Goal: Task Accomplishment & Management: Manage account settings

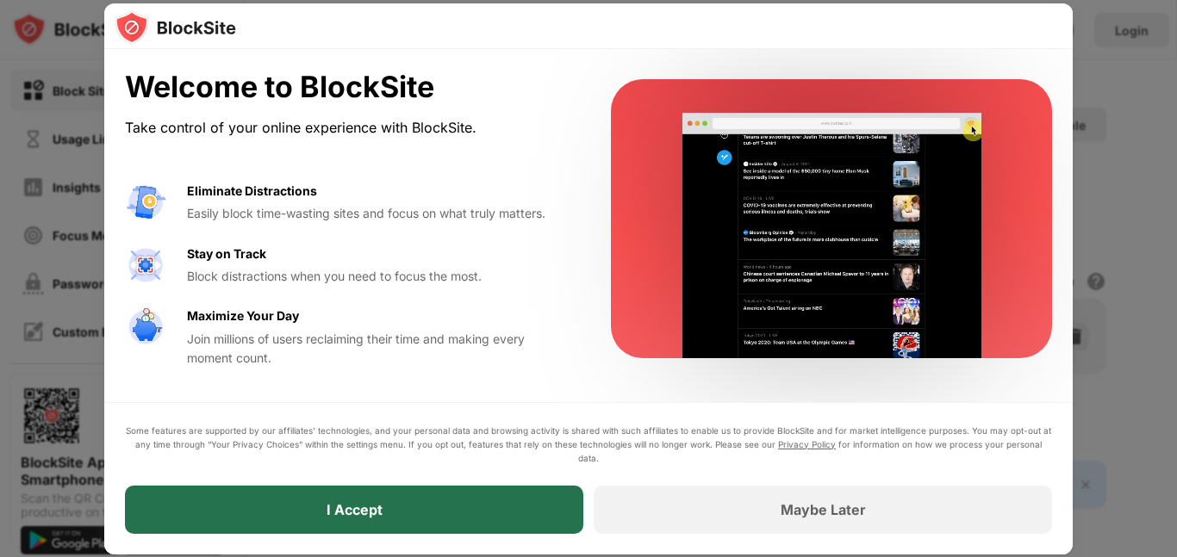
click at [401, 502] on div "I Accept" at bounding box center [354, 510] width 458 height 48
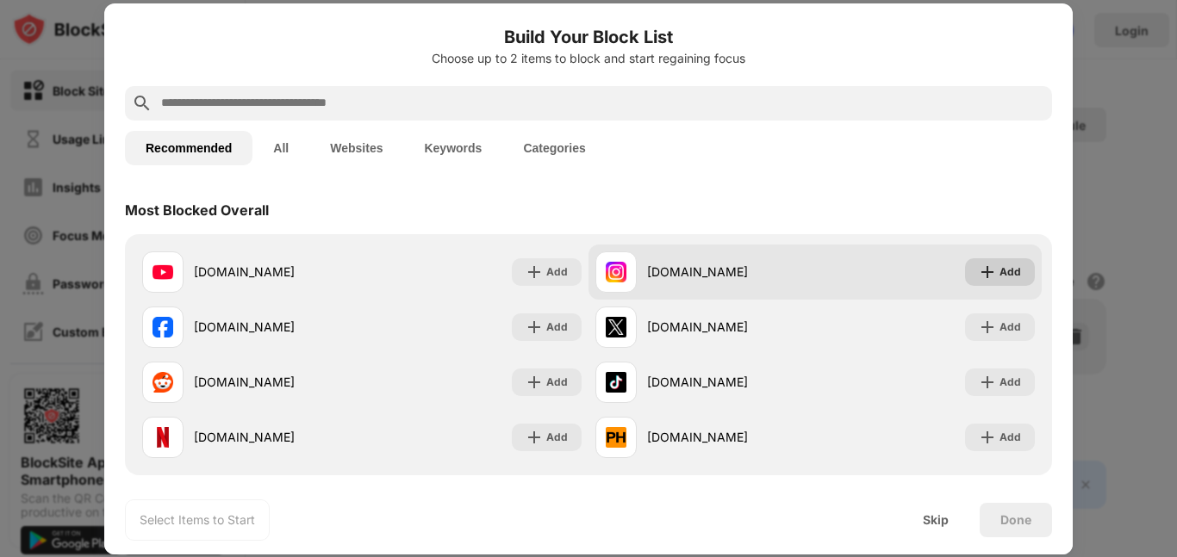
click at [999, 275] on div "Add" at bounding box center [1010, 272] width 22 height 17
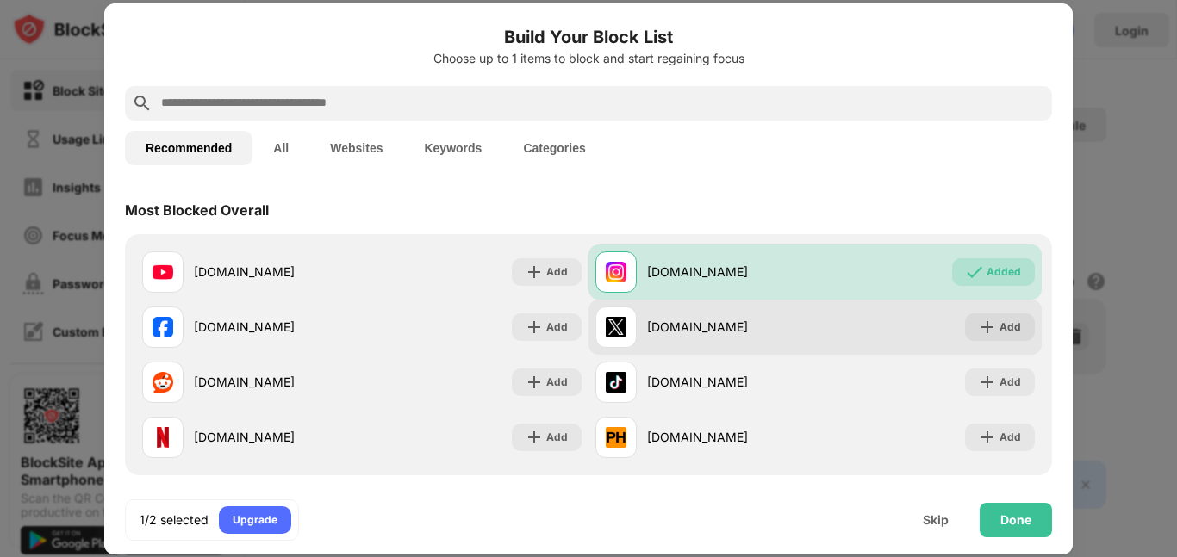
scroll to position [482, 0]
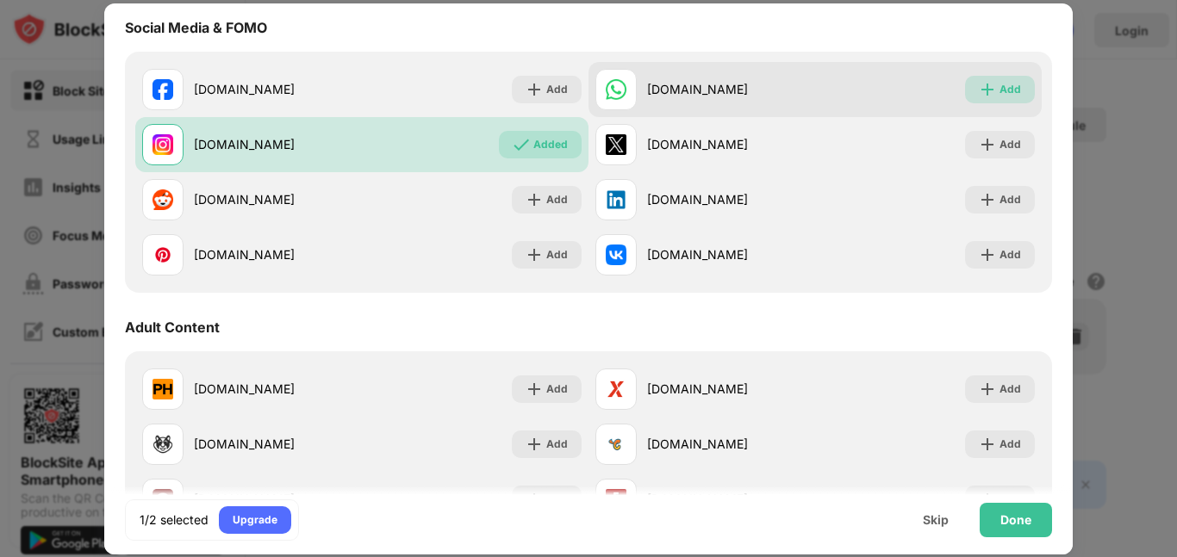
click at [979, 92] on img at bounding box center [987, 89] width 17 height 17
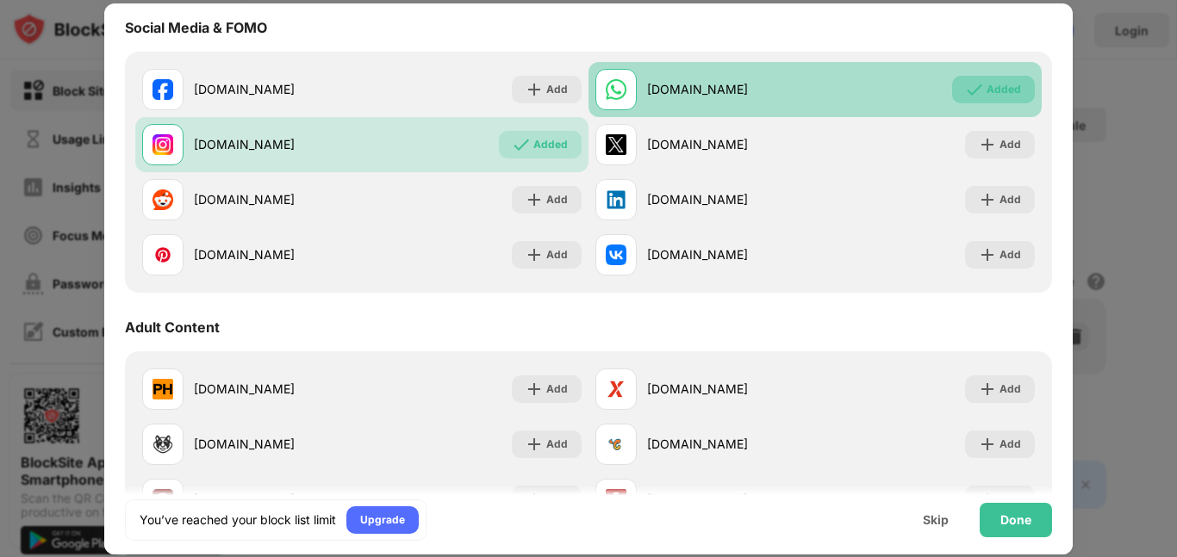
click at [986, 95] on div "Added" at bounding box center [1003, 89] width 34 height 17
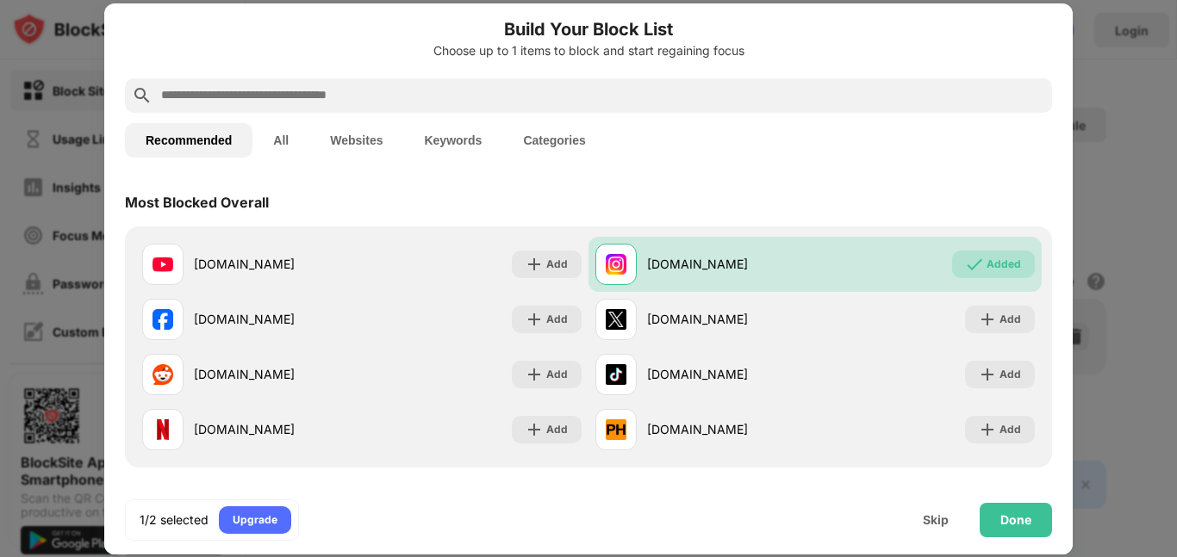
scroll to position [0, 0]
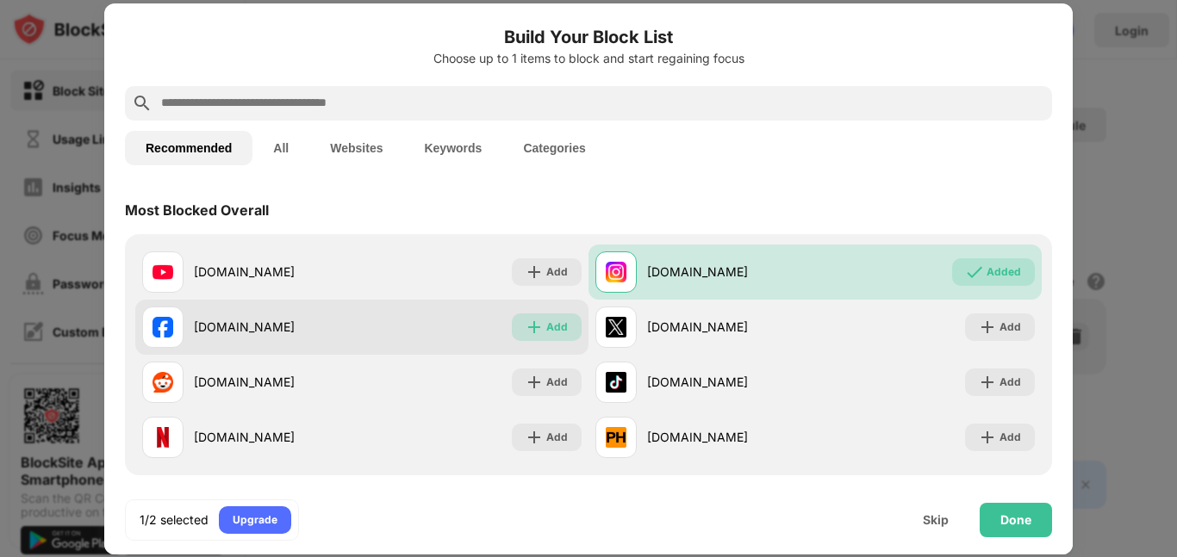
click at [546, 333] on div "Add" at bounding box center [557, 327] width 22 height 17
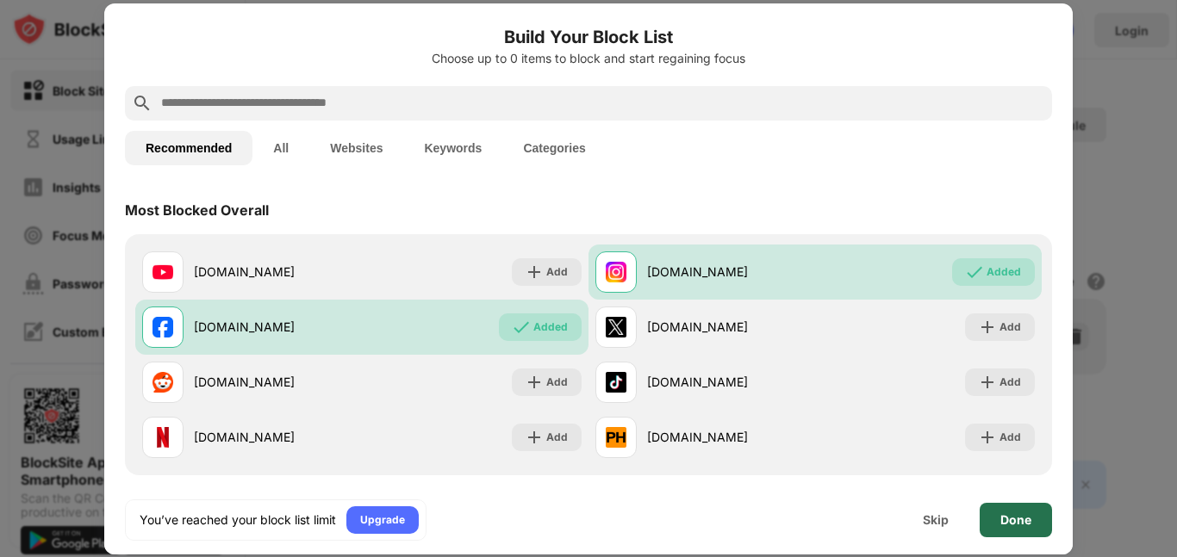
click at [1014, 525] on div "Done" at bounding box center [1015, 520] width 31 height 14
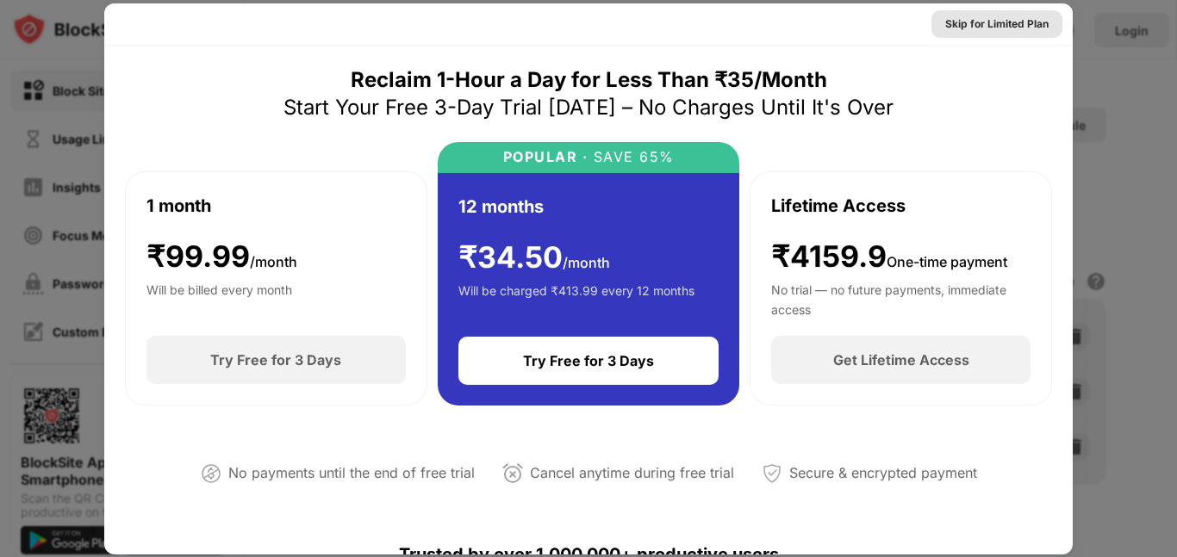
click at [992, 16] on div "Skip for Limited Plan" at bounding box center [996, 24] width 103 height 17
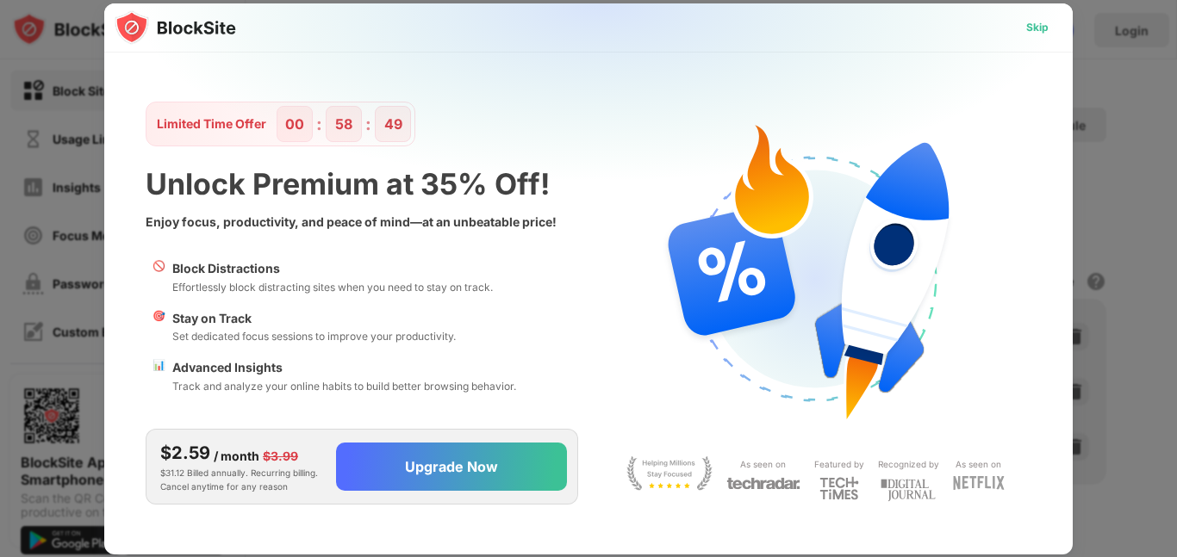
click at [1044, 19] on div "Skip" at bounding box center [1037, 27] width 22 height 17
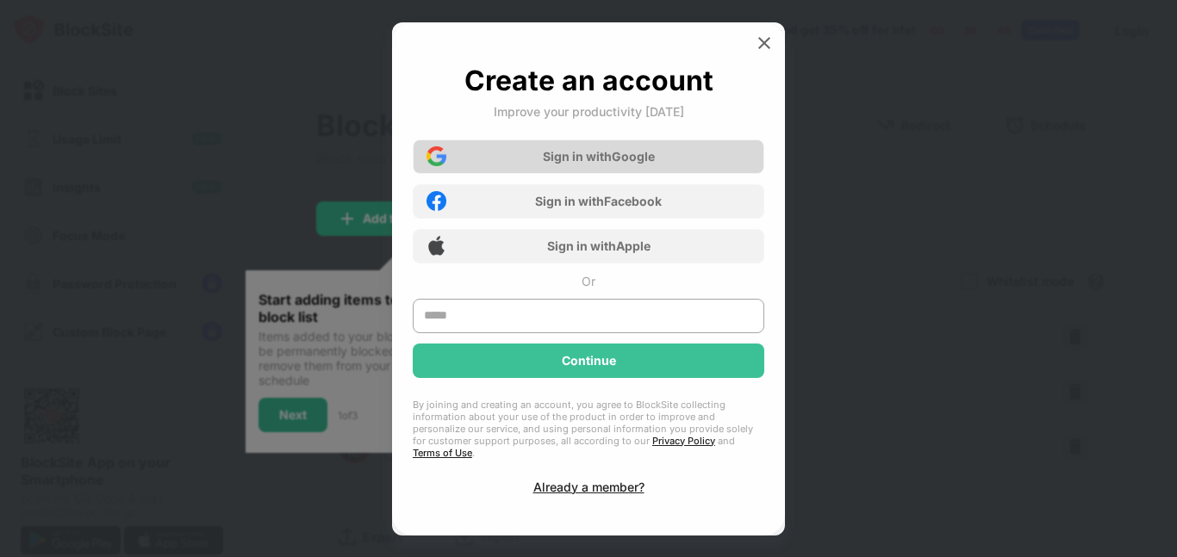
click at [670, 164] on div "Sign in with Google" at bounding box center [588, 157] width 351 height 34
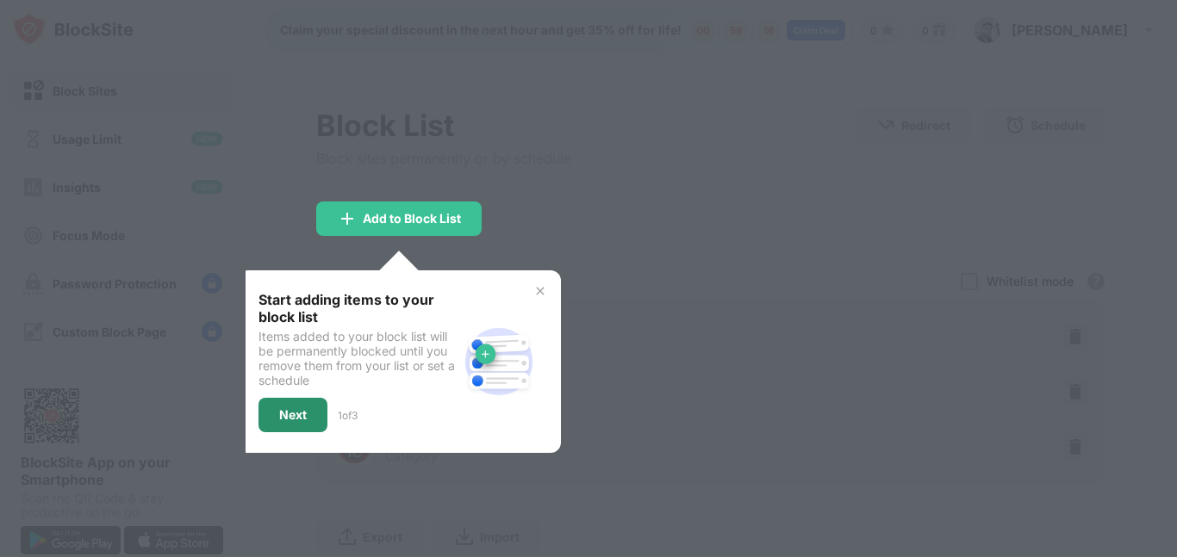
click at [280, 409] on div "Next" at bounding box center [293, 415] width 28 height 14
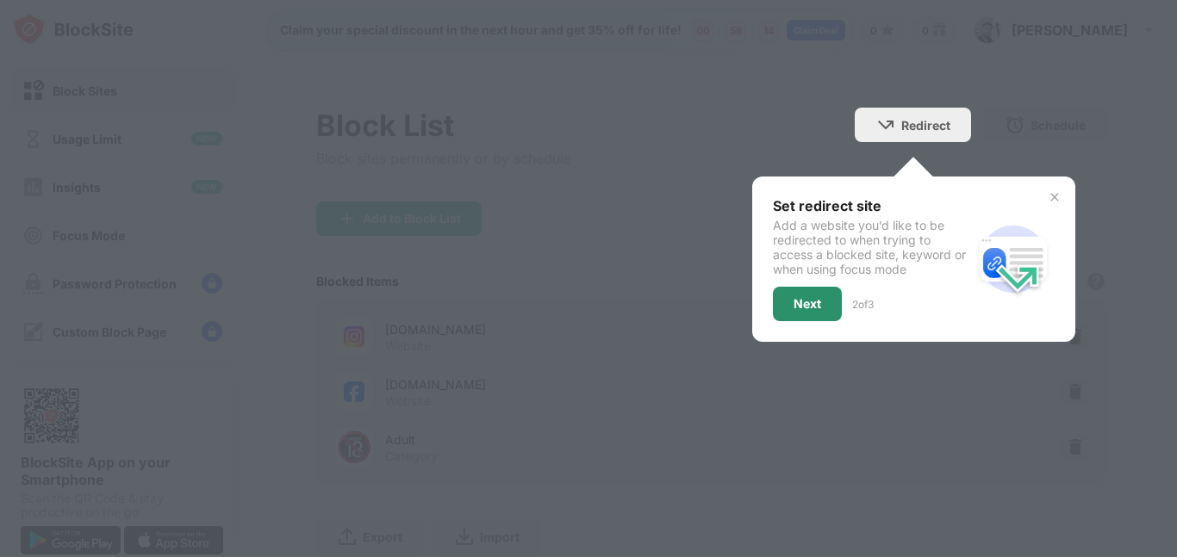
click at [793, 309] on div "Next" at bounding box center [807, 304] width 28 height 14
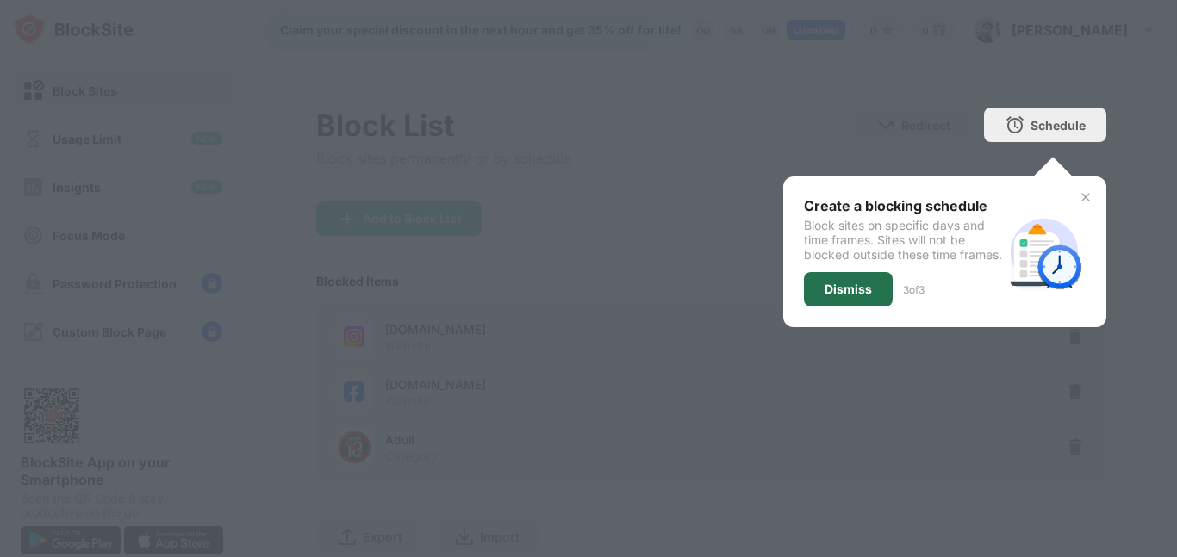
click at [829, 296] on div "Dismiss" at bounding box center [847, 290] width 47 height 14
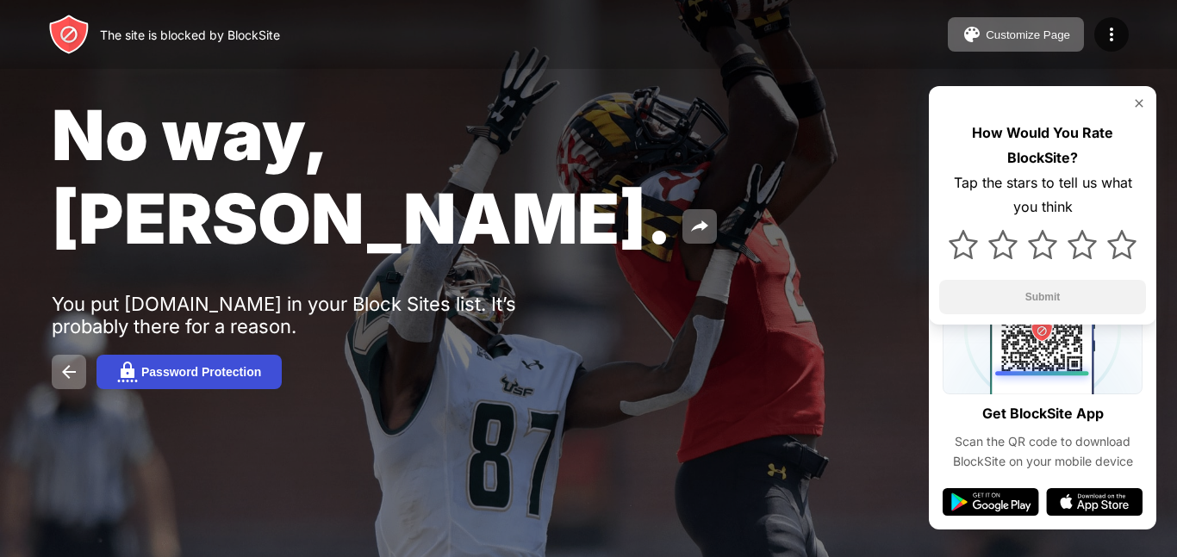
click at [252, 365] on div "Password Protection" at bounding box center [201, 372] width 120 height 14
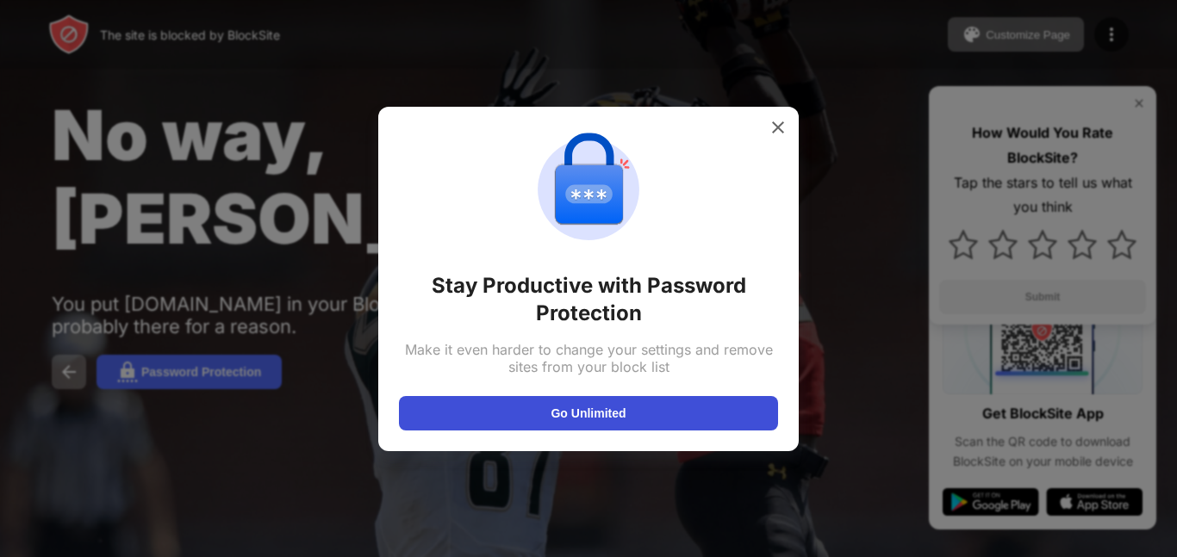
click at [581, 404] on button "Go Unlimited" at bounding box center [588, 413] width 379 height 34
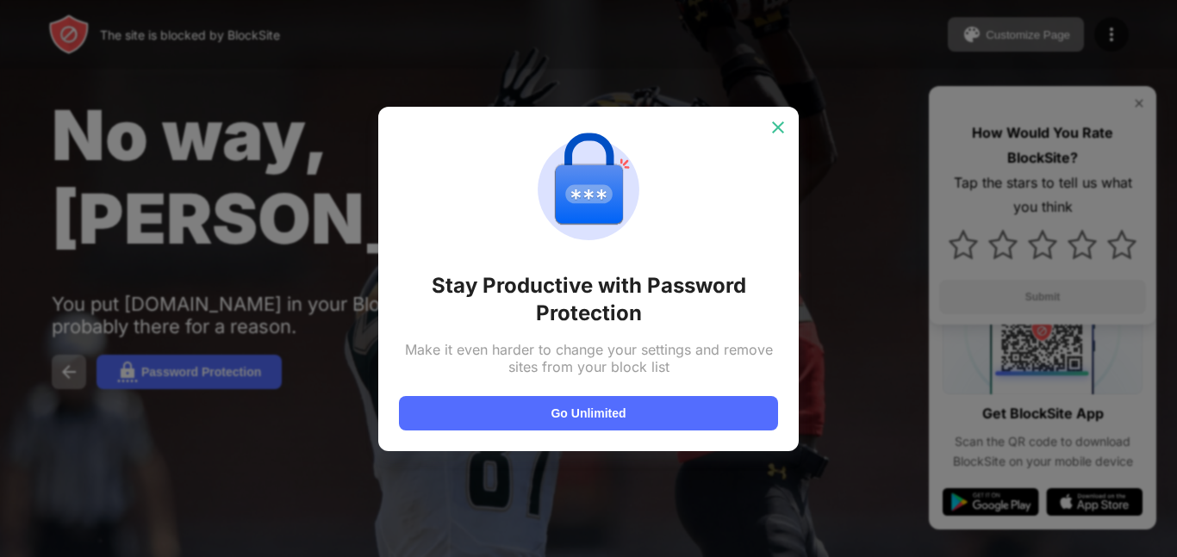
click at [773, 127] on img at bounding box center [777, 127] width 17 height 17
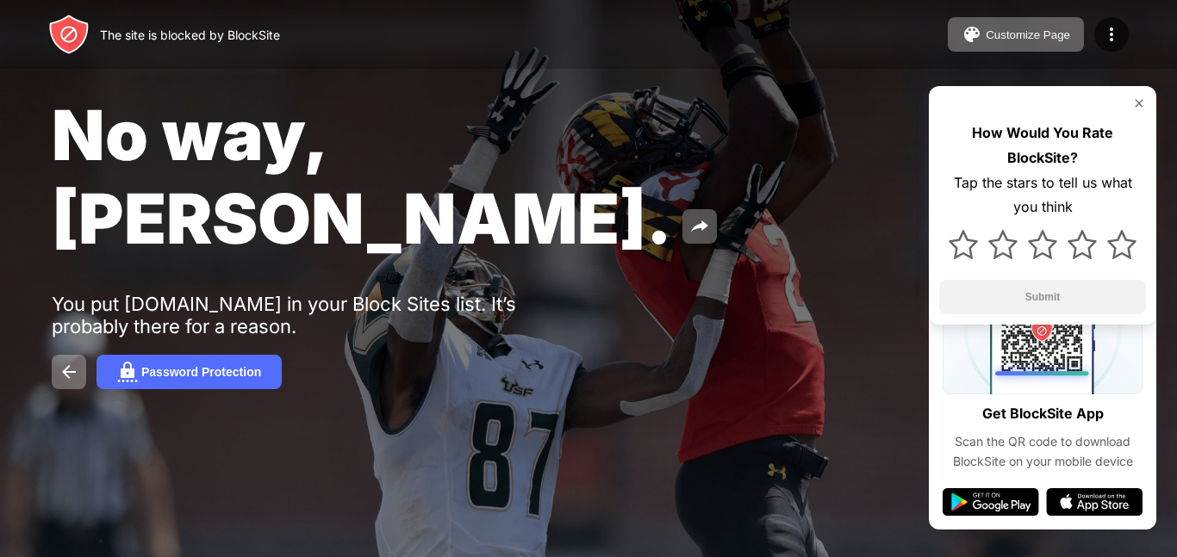
click at [1140, 106] on img at bounding box center [1139, 103] width 14 height 14
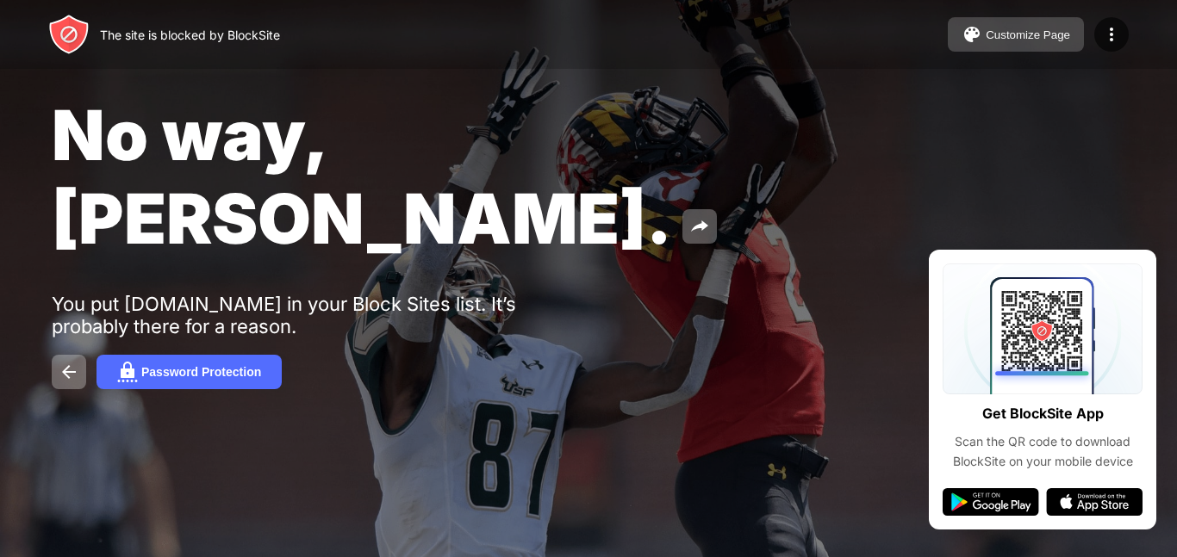
click at [1067, 30] on div "Customize Page" at bounding box center [1027, 34] width 84 height 13
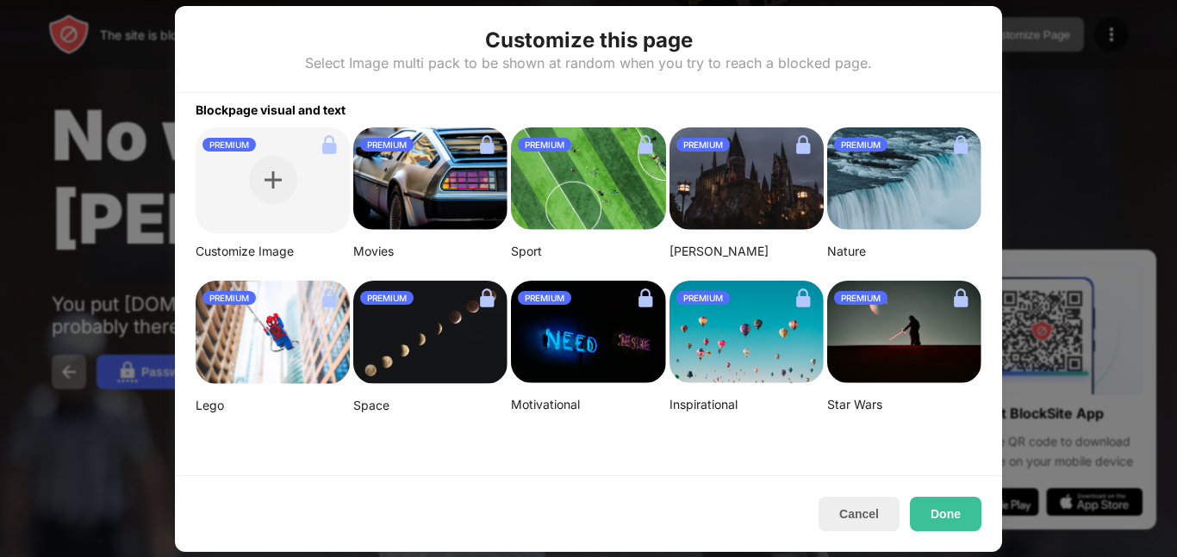
click at [123, 168] on div at bounding box center [588, 278] width 1177 height 557
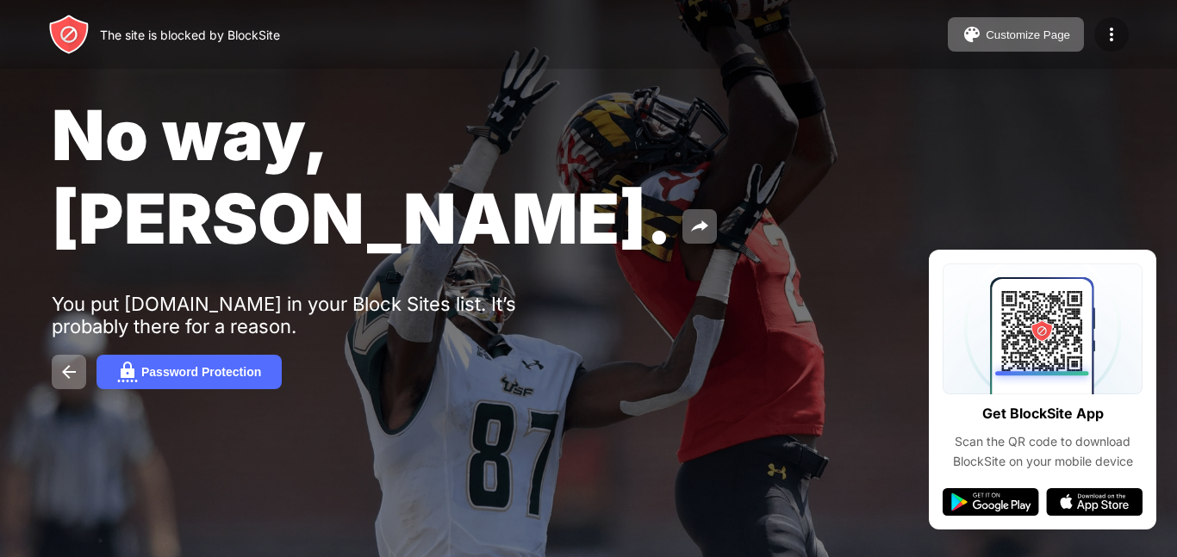
click at [1112, 40] on img at bounding box center [1111, 34] width 21 height 21
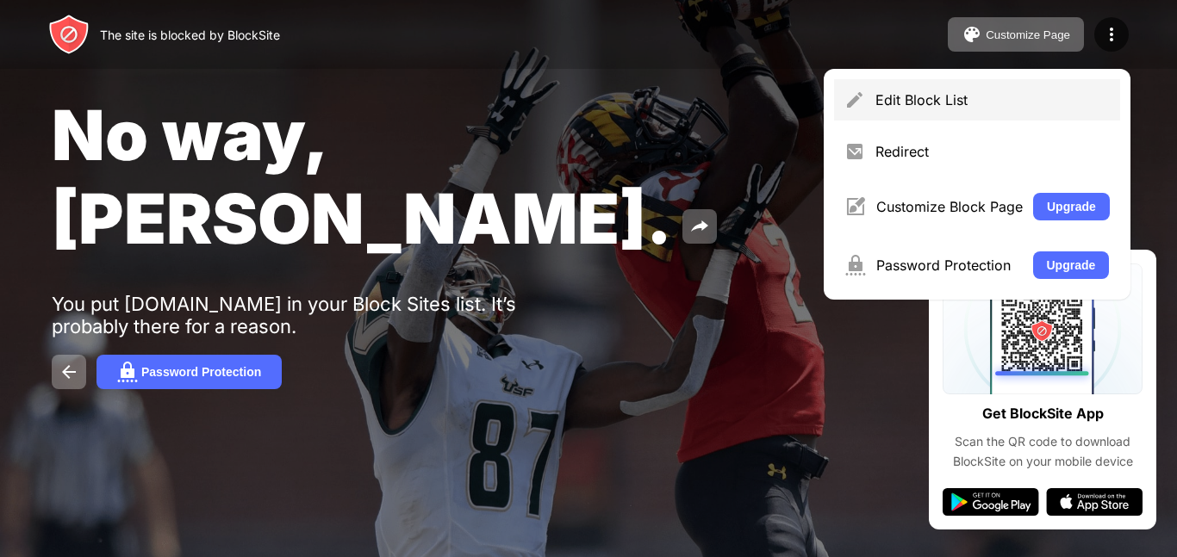
click at [976, 103] on div "Edit Block List" at bounding box center [992, 99] width 234 height 17
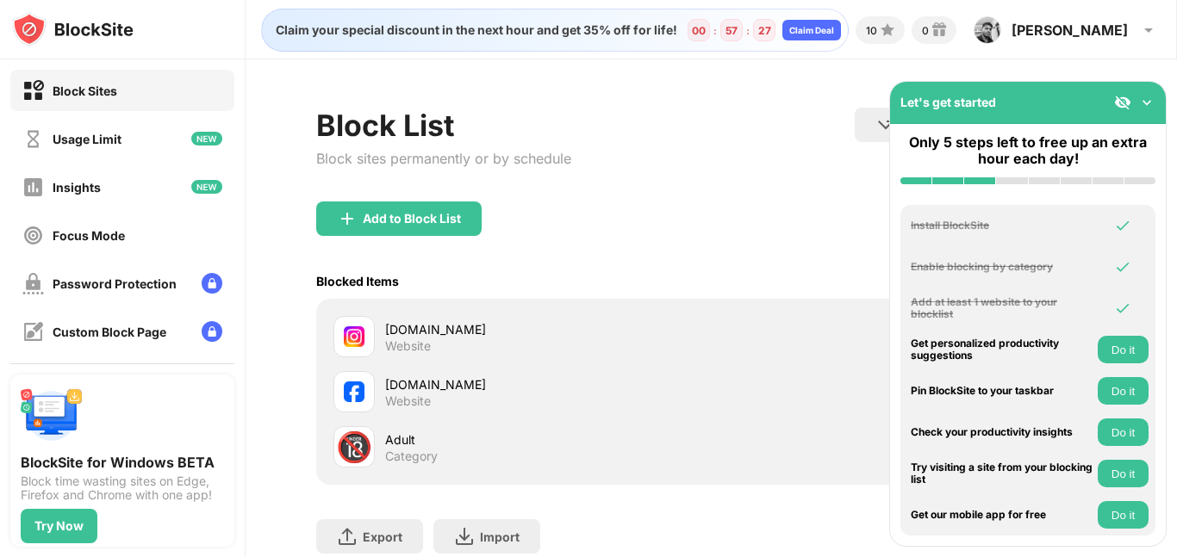
click at [442, 333] on div "instagram.com" at bounding box center [548, 329] width 326 height 18
click at [385, 334] on div "instagram.com" at bounding box center [548, 329] width 326 height 18
click at [381, 384] on div "facebook.com Website" at bounding box center [522, 391] width 378 height 41
drag, startPoint x: 421, startPoint y: 338, endPoint x: 819, endPoint y: 262, distance: 405.1
click at [819, 262] on div "Add to Block List" at bounding box center [711, 233] width 790 height 62
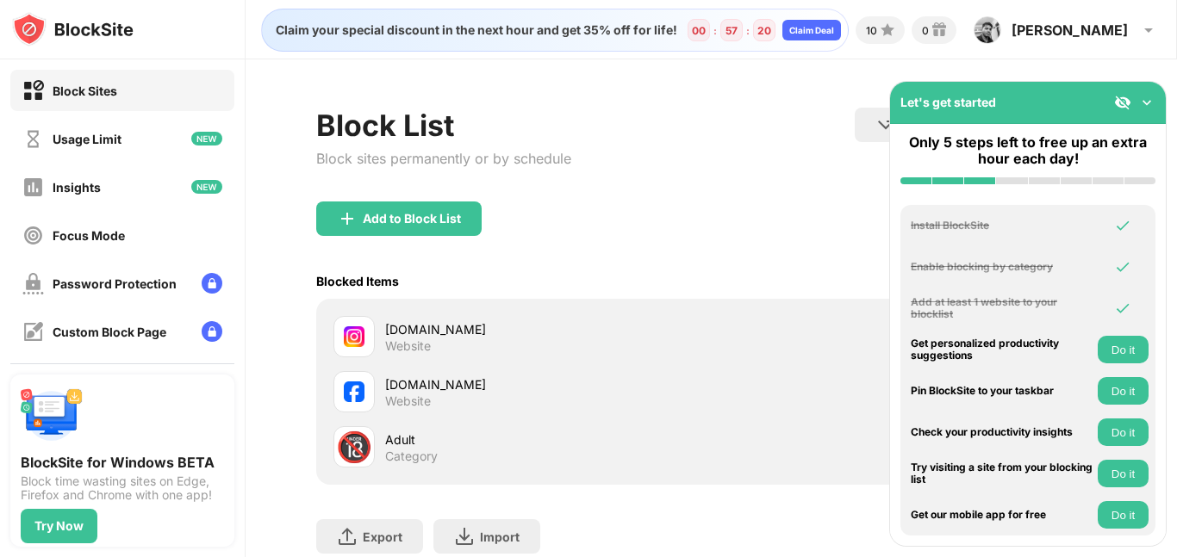
click at [133, 85] on div "Block Sites" at bounding box center [122, 90] width 224 height 41
click at [1114, 102] on img at bounding box center [1122, 102] width 17 height 17
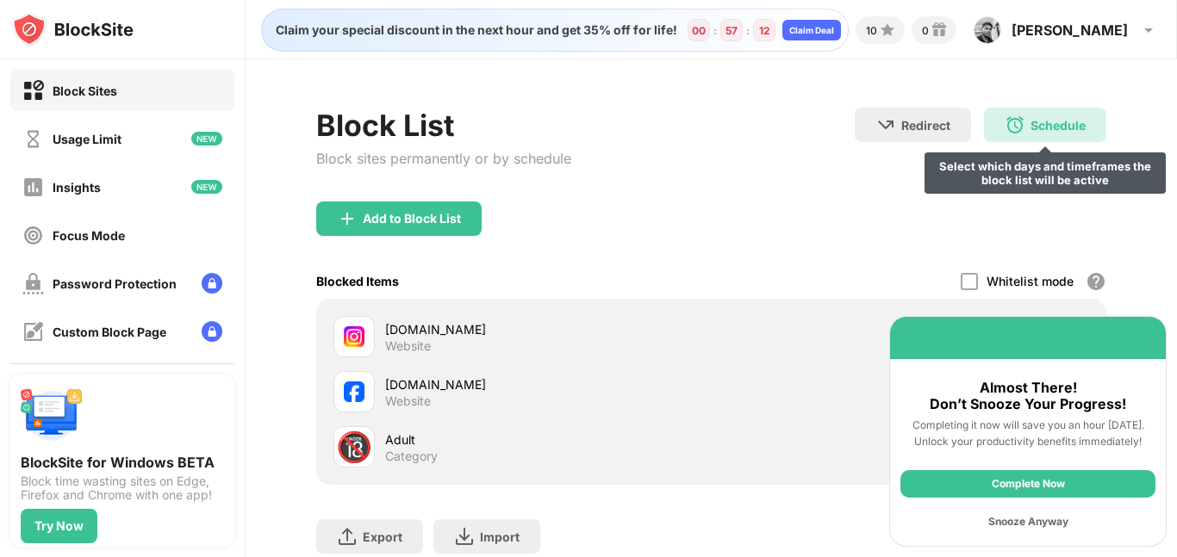
click at [1015, 129] on div "Schedule Select which days and timeframes the block list will be active" at bounding box center [1045, 125] width 122 height 34
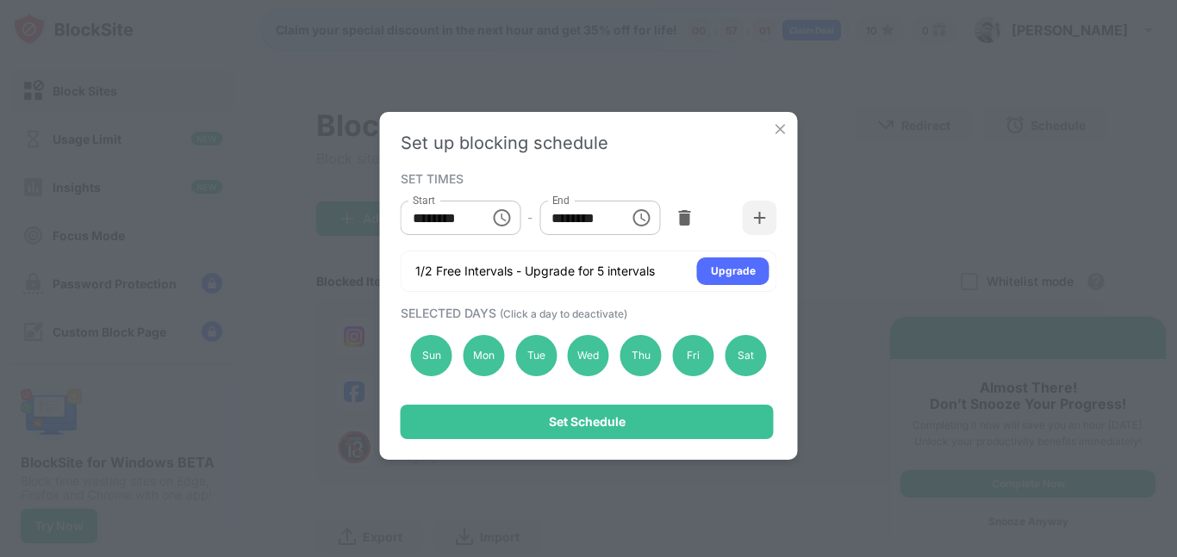
click at [504, 211] on icon "Choose time, selected time is 10:00 AM" at bounding box center [501, 217] width 17 height 17
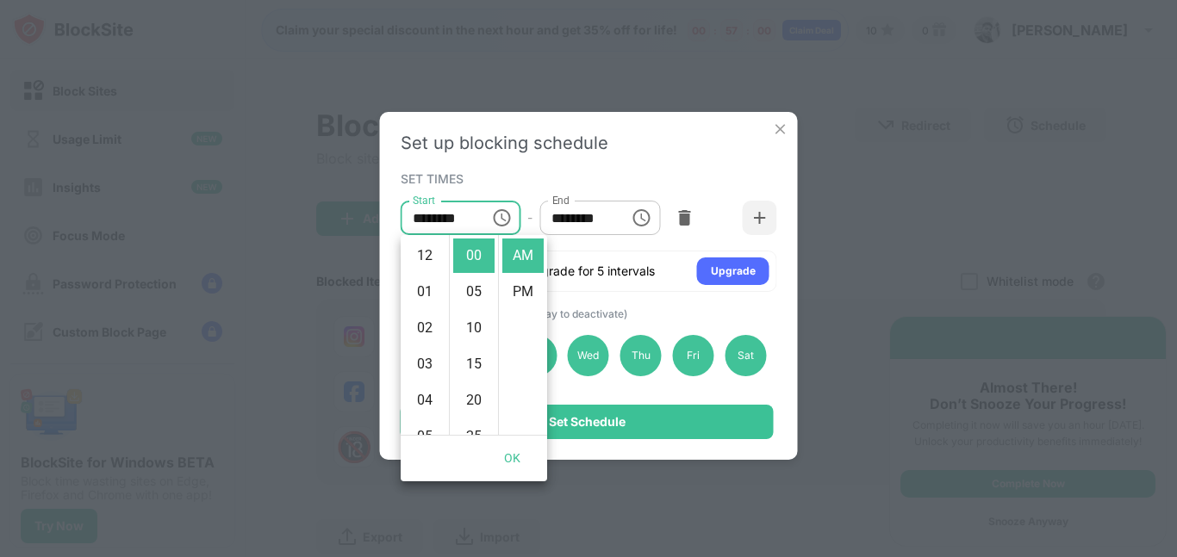
scroll to position [362, 0]
click at [429, 289] on li "11" at bounding box center [424, 292] width 41 height 34
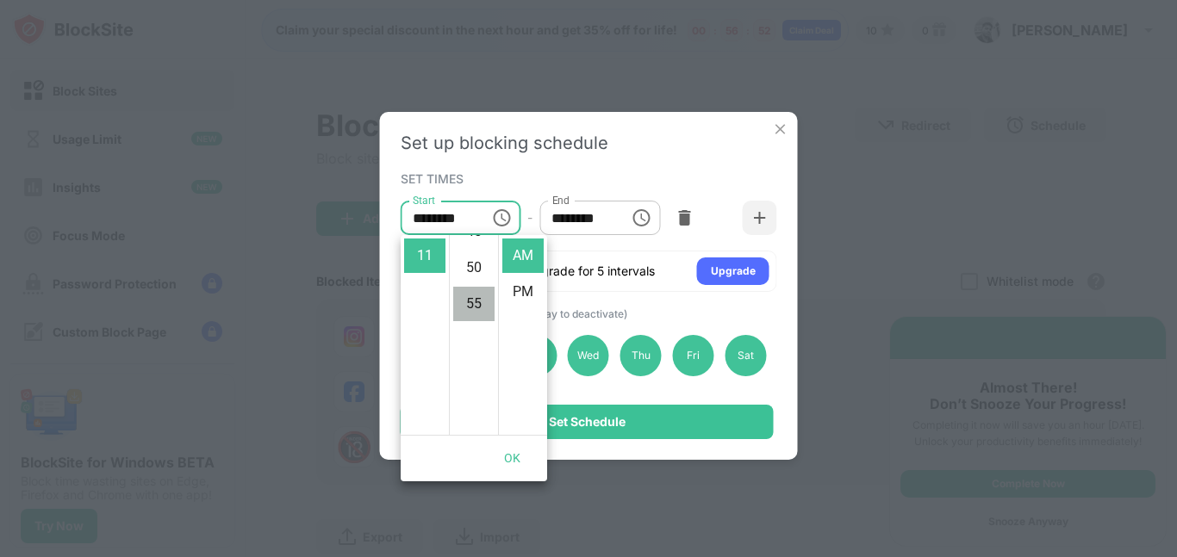
click at [476, 301] on li "55" at bounding box center [473, 304] width 41 height 34
type input "********"
click at [516, 455] on button "OK" at bounding box center [512, 459] width 55 height 32
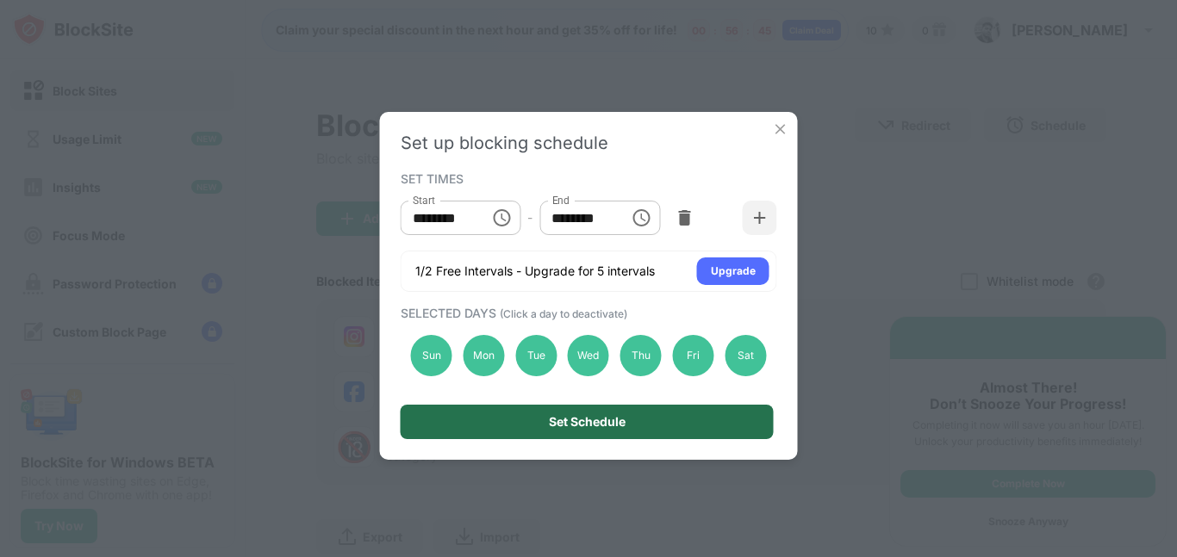
click at [609, 420] on div "Set Schedule" at bounding box center [587, 422] width 77 height 14
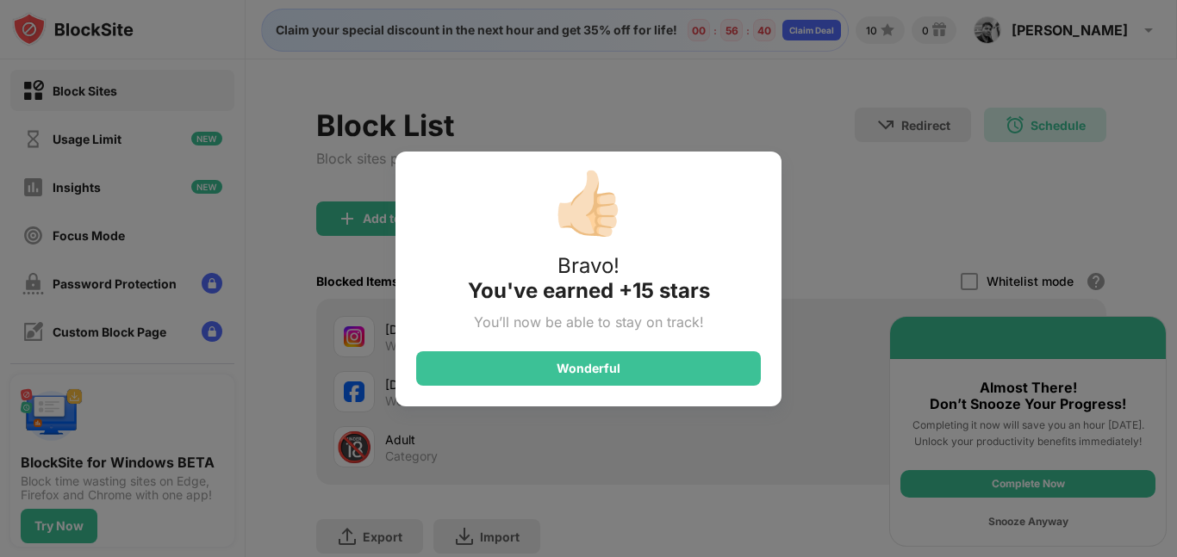
click at [799, 218] on div "👍🏻 Bravo! You've earned +15 stars You’ll now be able to stay on track! Wonderful" at bounding box center [588, 278] width 1177 height 557
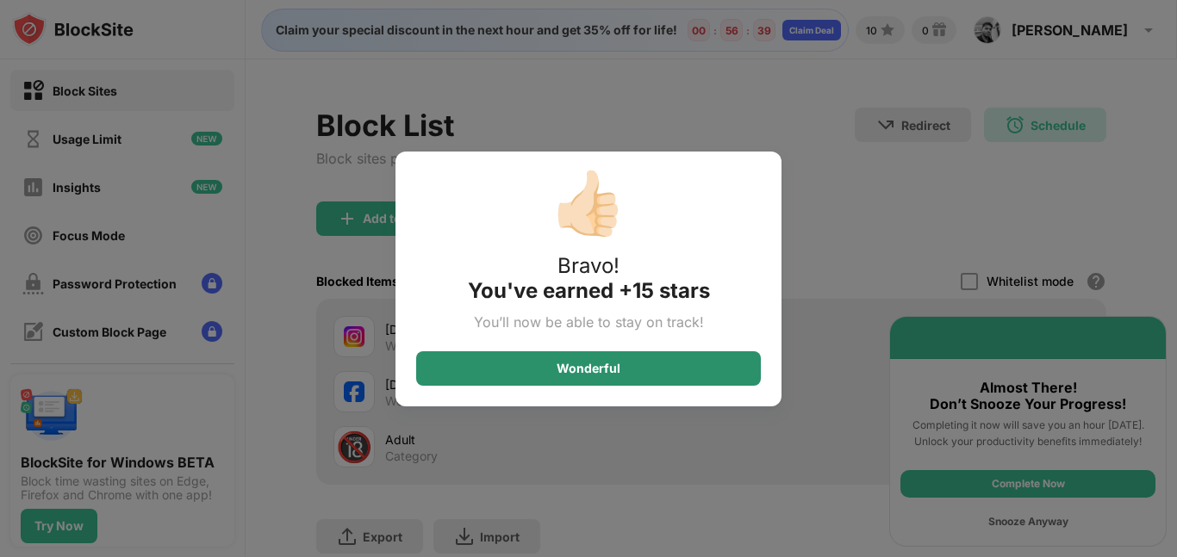
click at [569, 354] on div "Wonderful" at bounding box center [588, 368] width 345 height 34
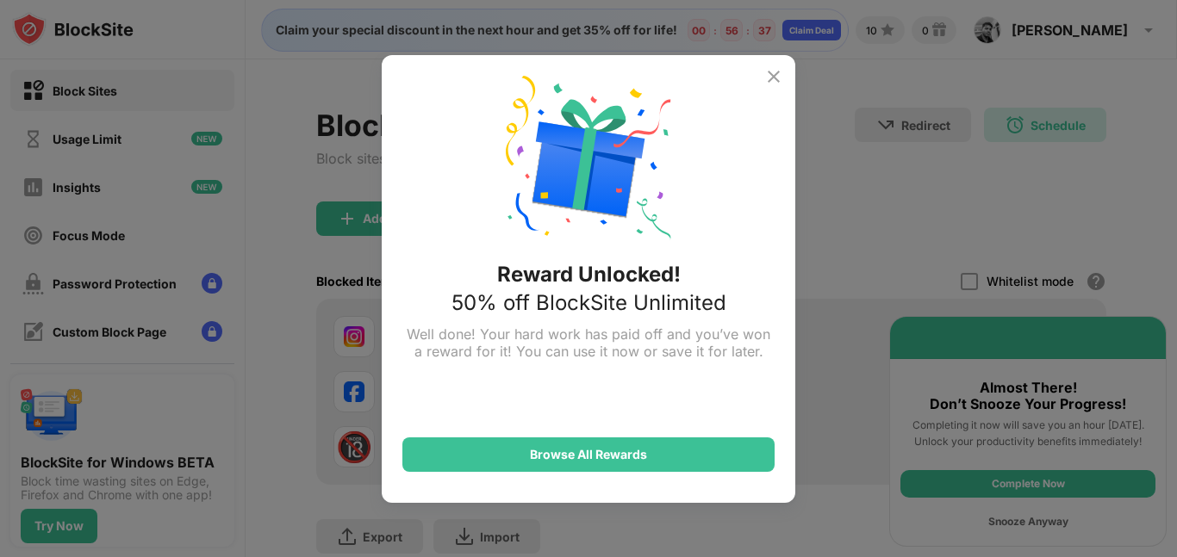
click at [778, 80] on img at bounding box center [773, 76] width 21 height 21
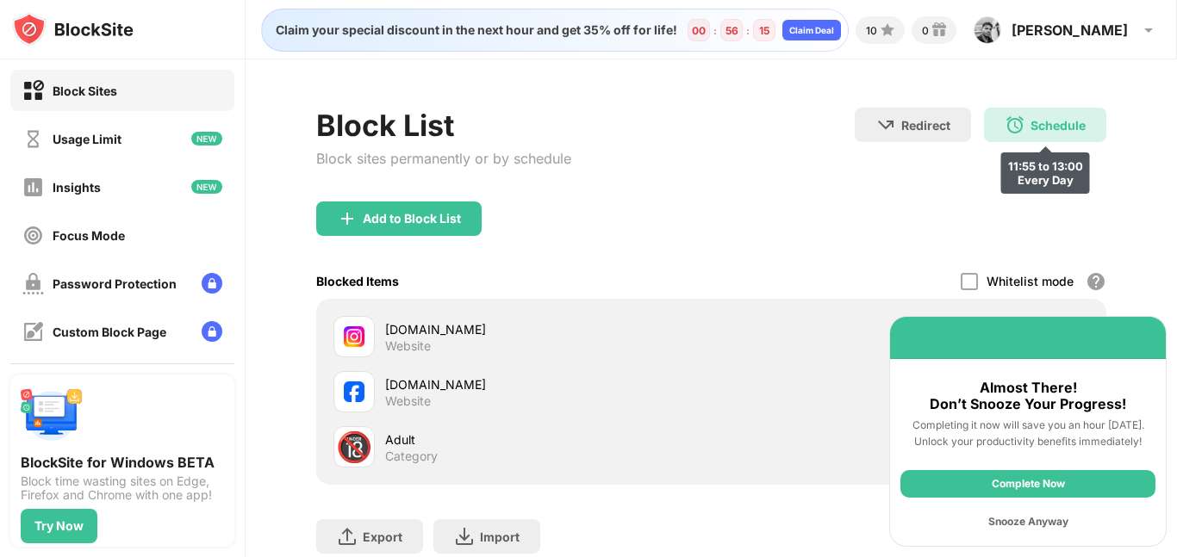
click at [1030, 130] on div "Schedule" at bounding box center [1057, 125] width 55 height 15
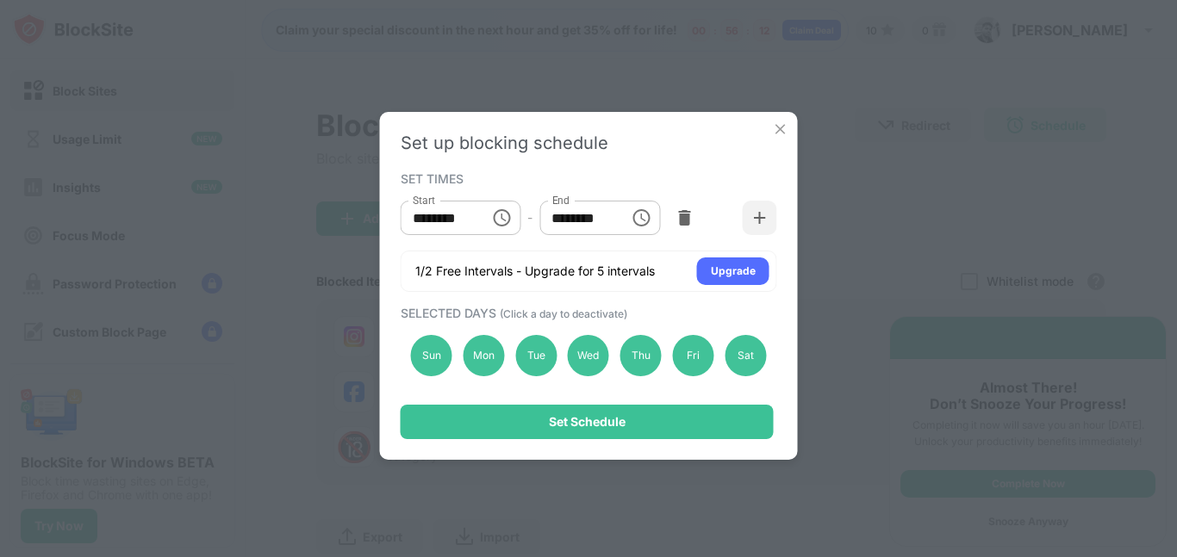
click at [783, 121] on img at bounding box center [780, 129] width 17 height 17
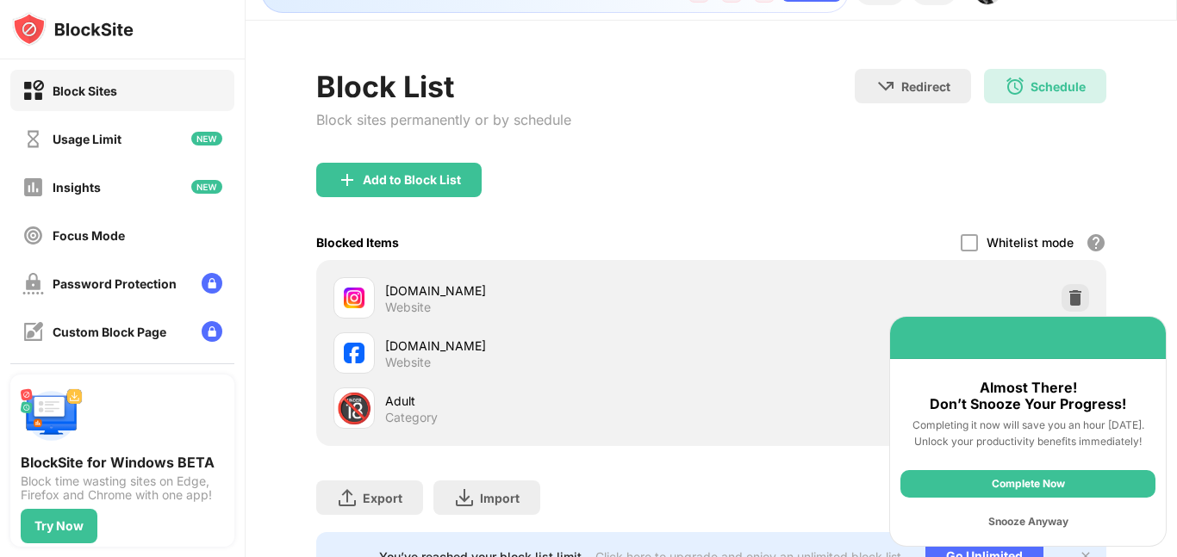
scroll to position [0, 0]
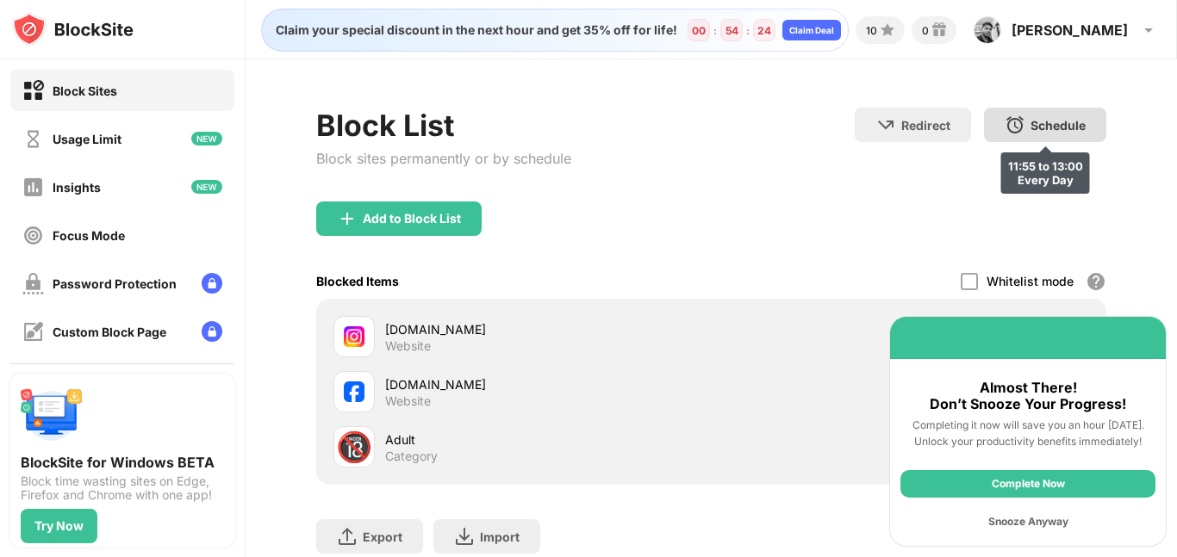
click at [1030, 126] on div "Schedule" at bounding box center [1057, 125] width 55 height 15
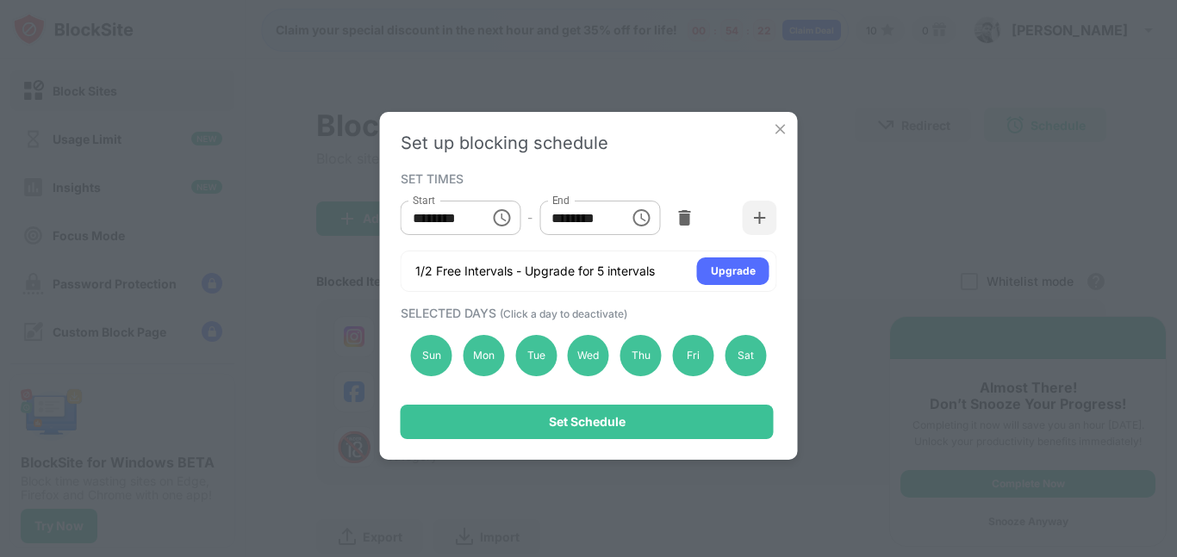
click at [494, 221] on icon "Choose time, selected time is 11:55 AM" at bounding box center [501, 217] width 17 height 17
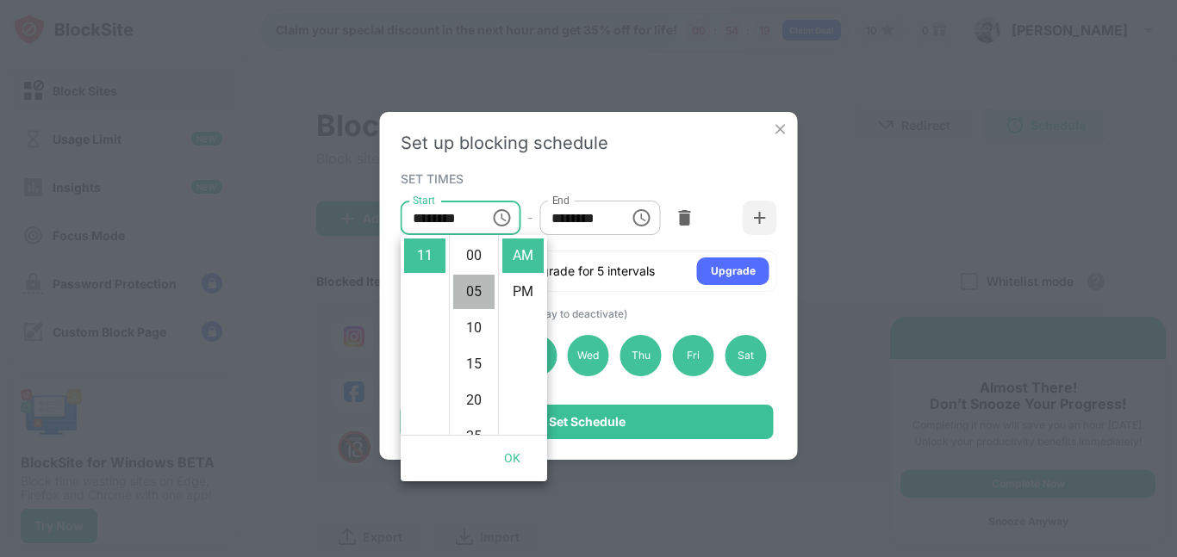
click at [477, 283] on li "05" at bounding box center [473, 292] width 41 height 34
type input "********"
click at [639, 225] on icon "Choose time, selected time is 1:00 PM" at bounding box center [640, 217] width 17 height 17
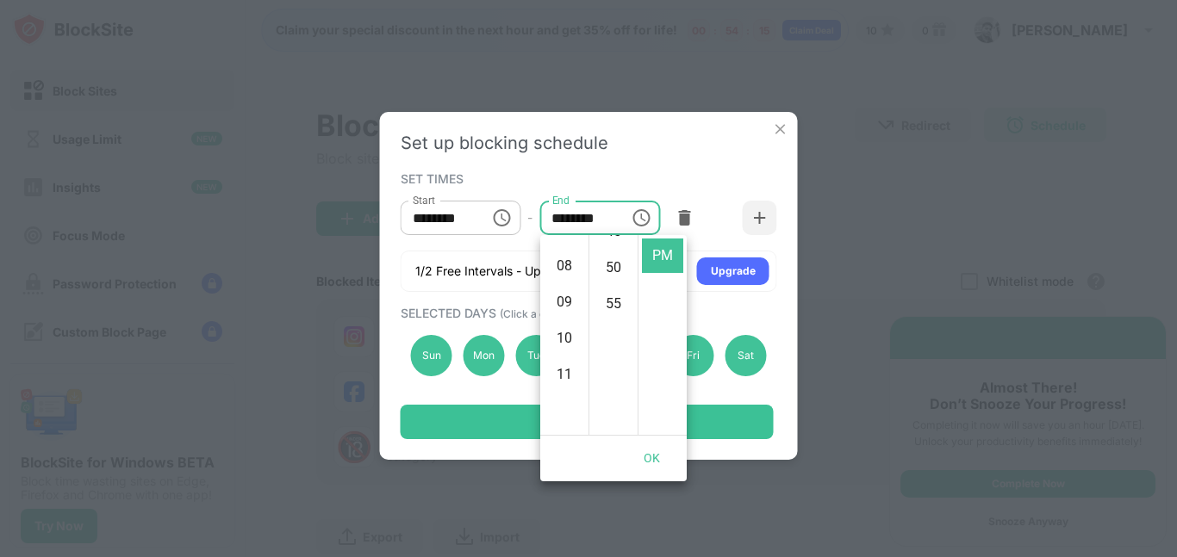
scroll to position [398, 0]
click at [563, 257] on li "11" at bounding box center [564, 256] width 41 height 34
type input "********"
click at [652, 450] on button "OK" at bounding box center [652, 459] width 55 height 32
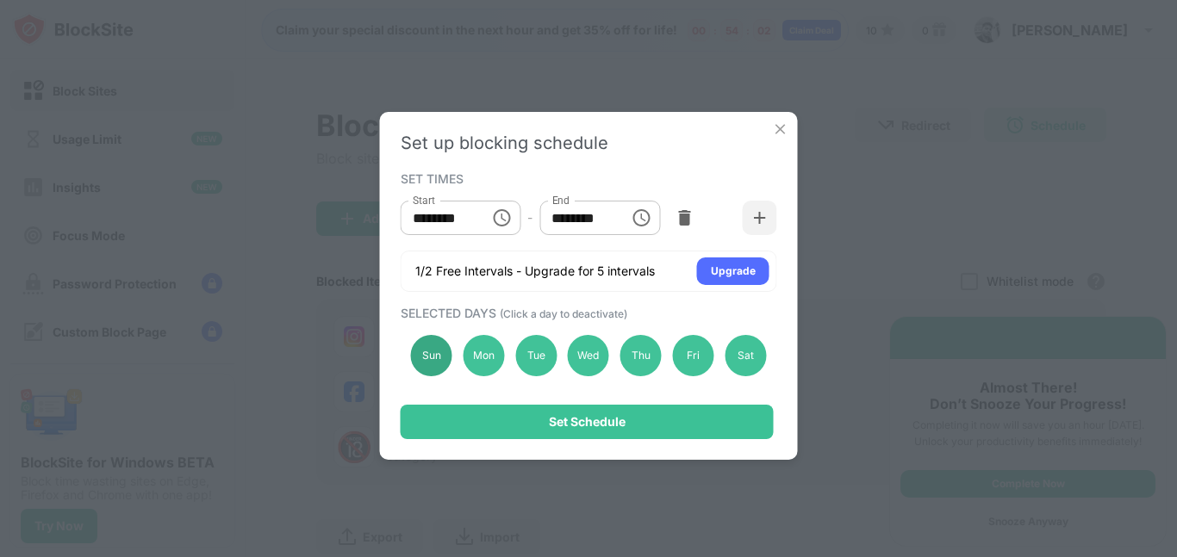
click at [423, 357] on div "Sun" at bounding box center [431, 355] width 41 height 41
click at [430, 358] on div "Sun" at bounding box center [431, 355] width 41 height 41
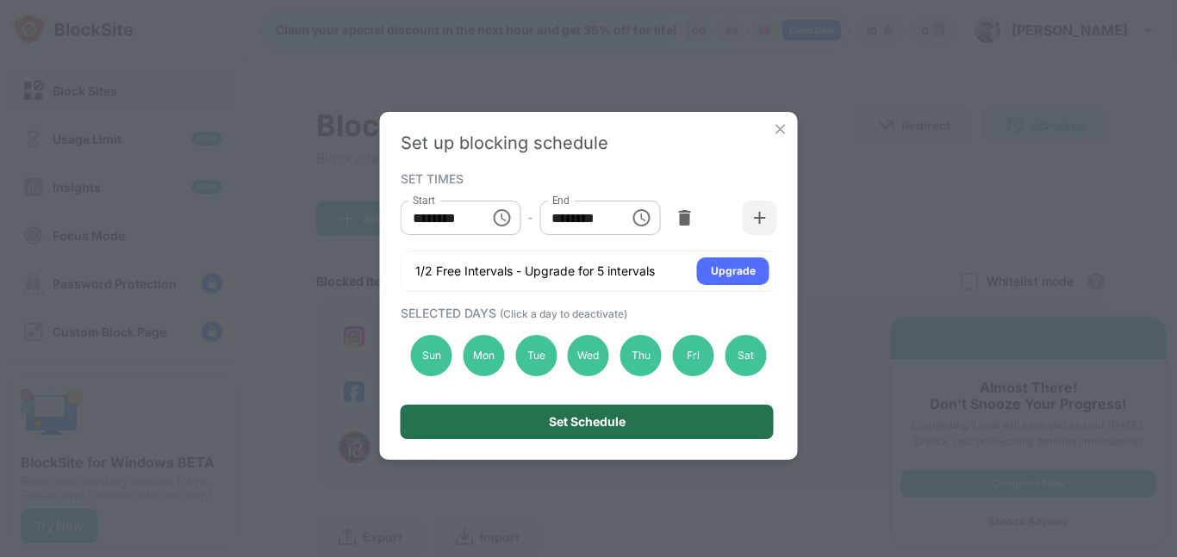
click at [567, 419] on div "Set Schedule" at bounding box center [587, 422] width 77 height 14
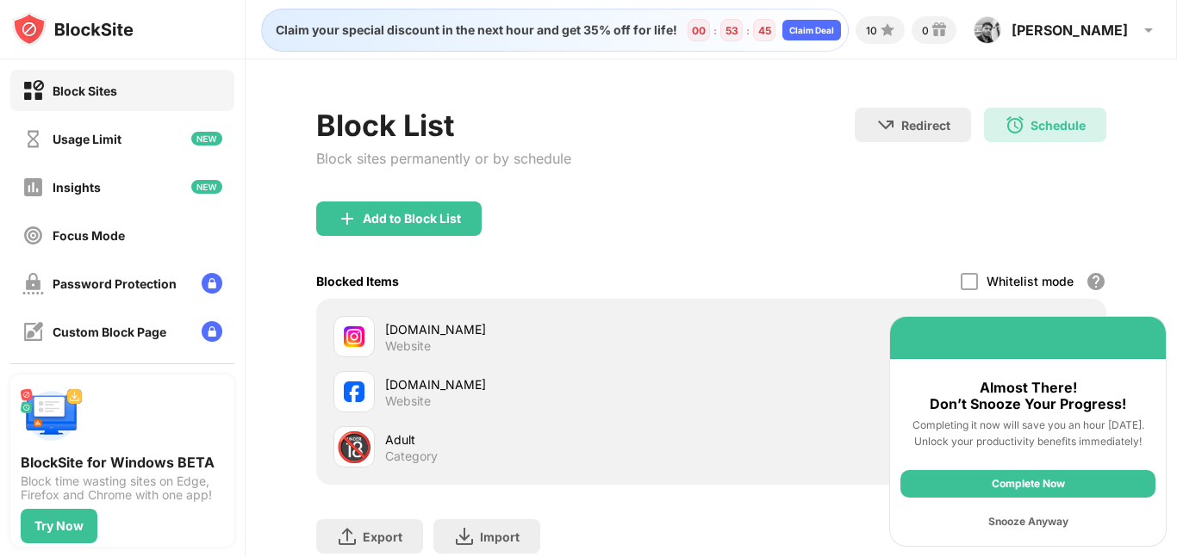
scroll to position [123, 0]
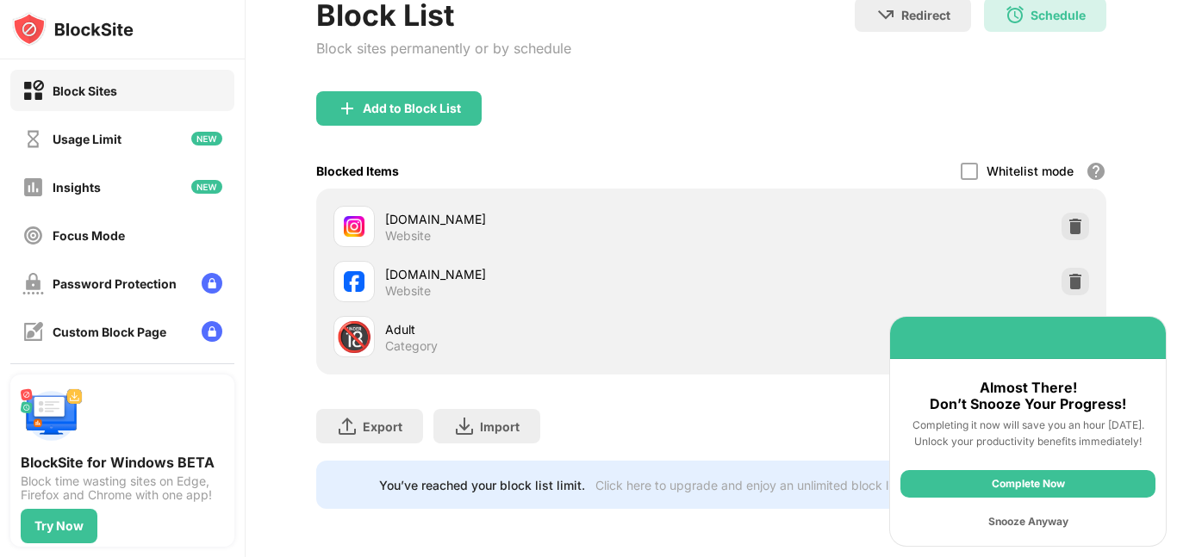
click at [1010, 524] on div "Snooze Anyway" at bounding box center [1027, 522] width 255 height 28
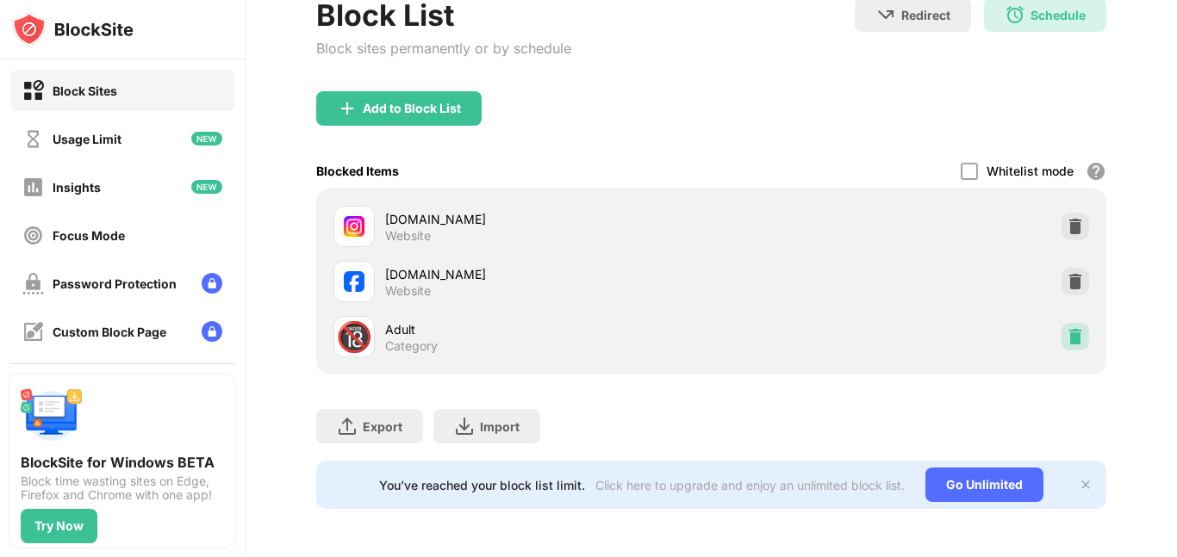
click at [1066, 328] on img at bounding box center [1074, 336] width 17 height 17
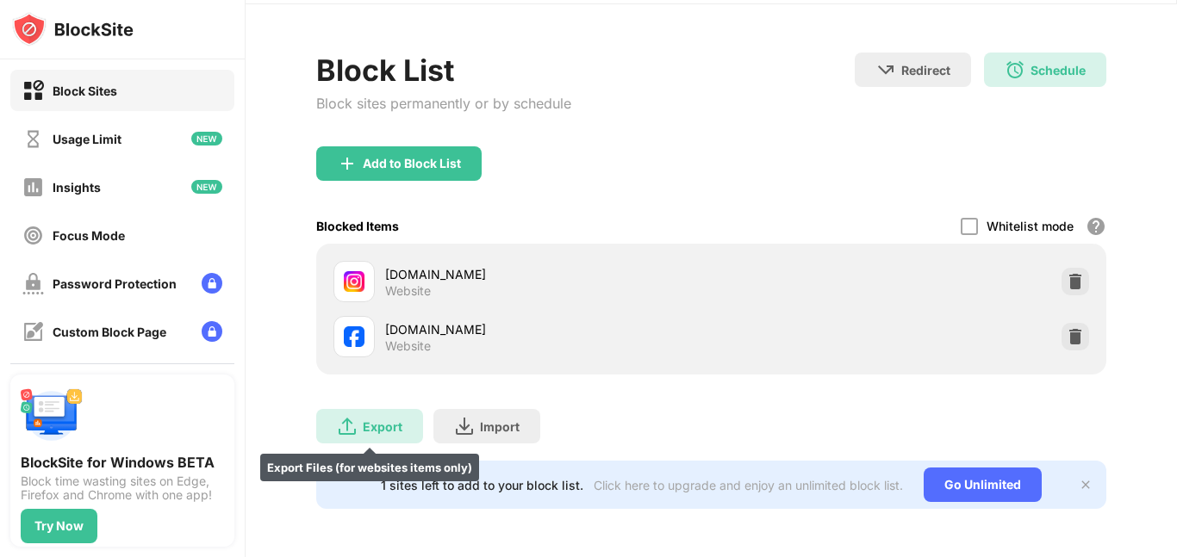
click at [395, 420] on div "Export" at bounding box center [383, 427] width 40 height 15
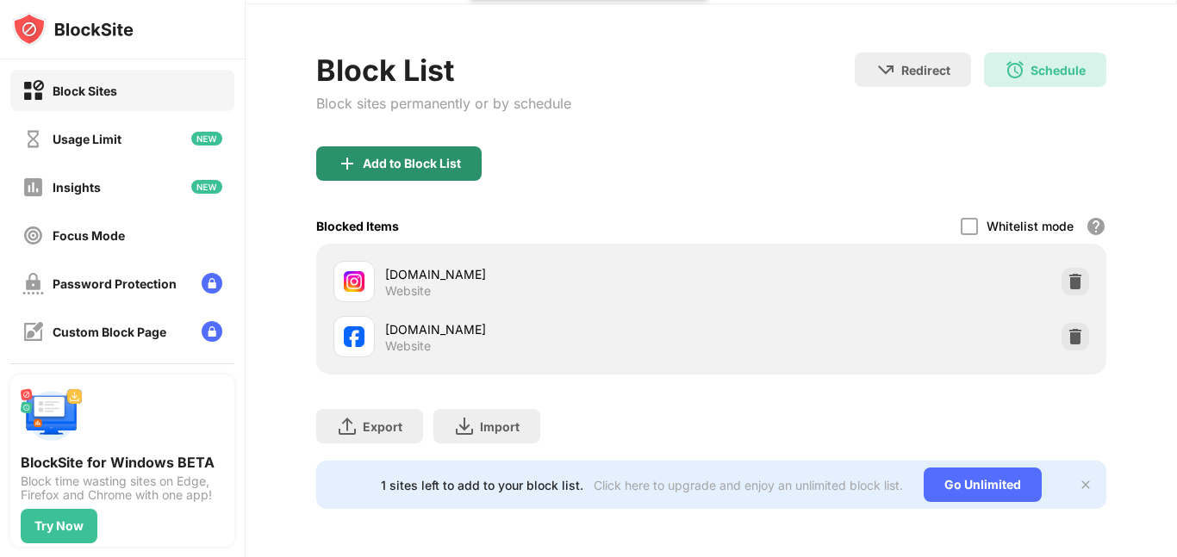
click at [471, 146] on div "Add to Block List" at bounding box center [398, 163] width 165 height 34
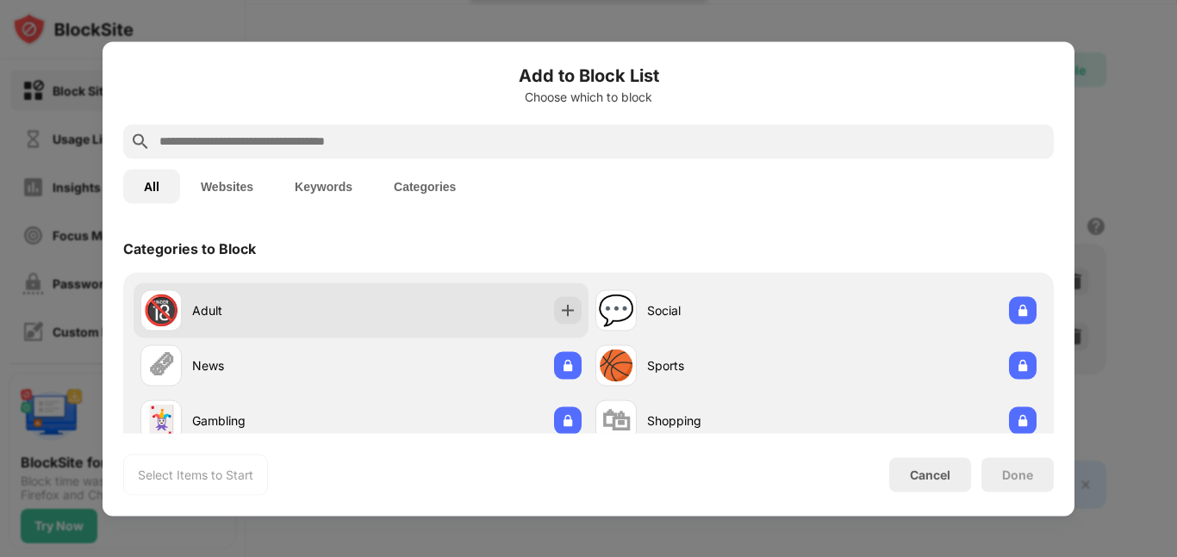
click at [264, 314] on div "Adult" at bounding box center [276, 311] width 169 height 18
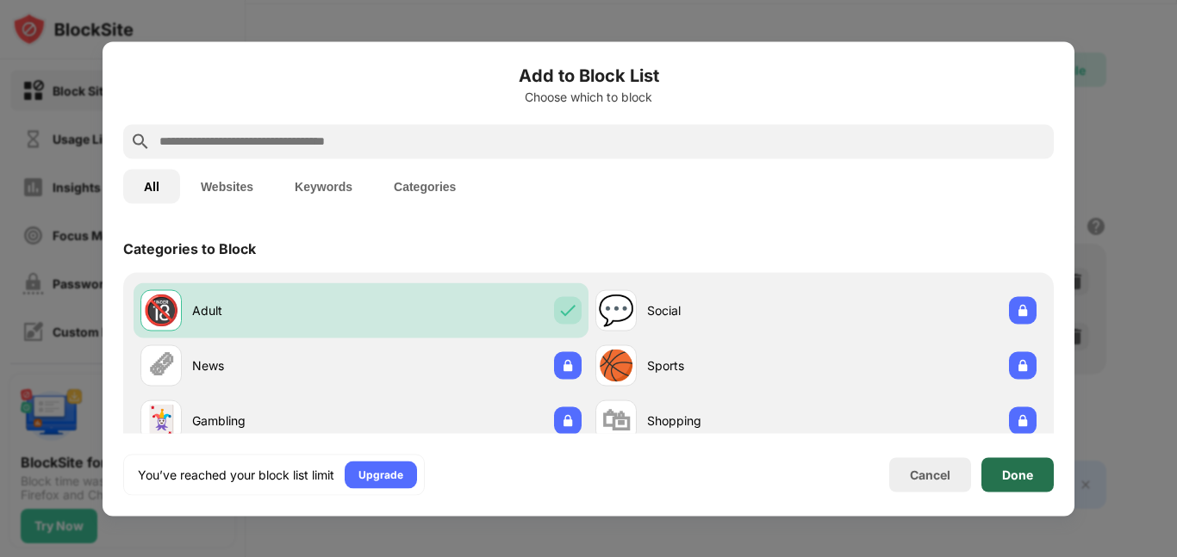
click at [1033, 476] on div "Done" at bounding box center [1017, 474] width 72 height 34
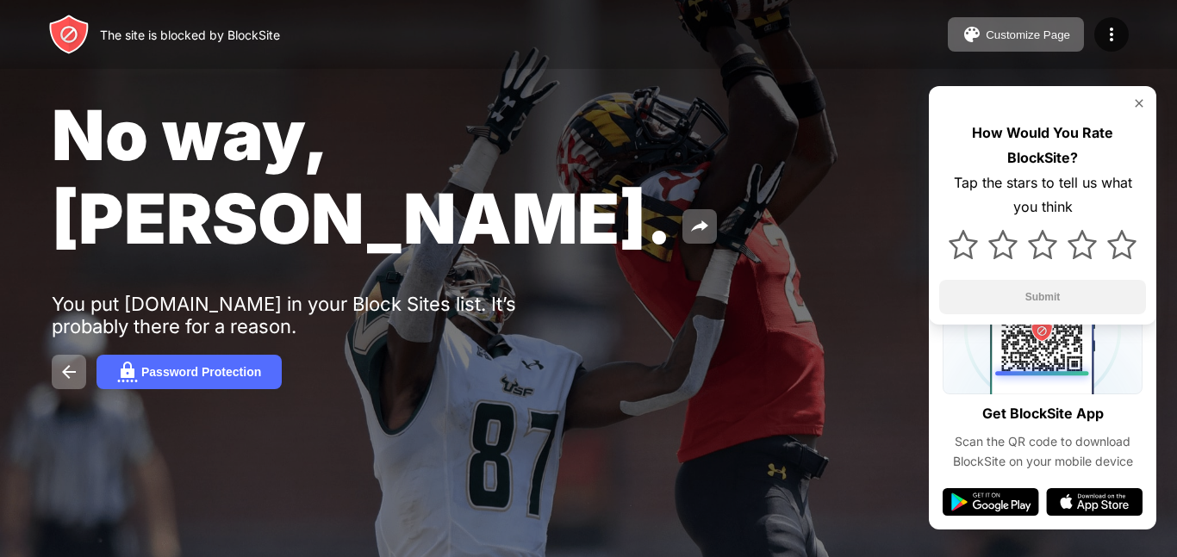
click at [1141, 107] on img at bounding box center [1139, 103] width 14 height 14
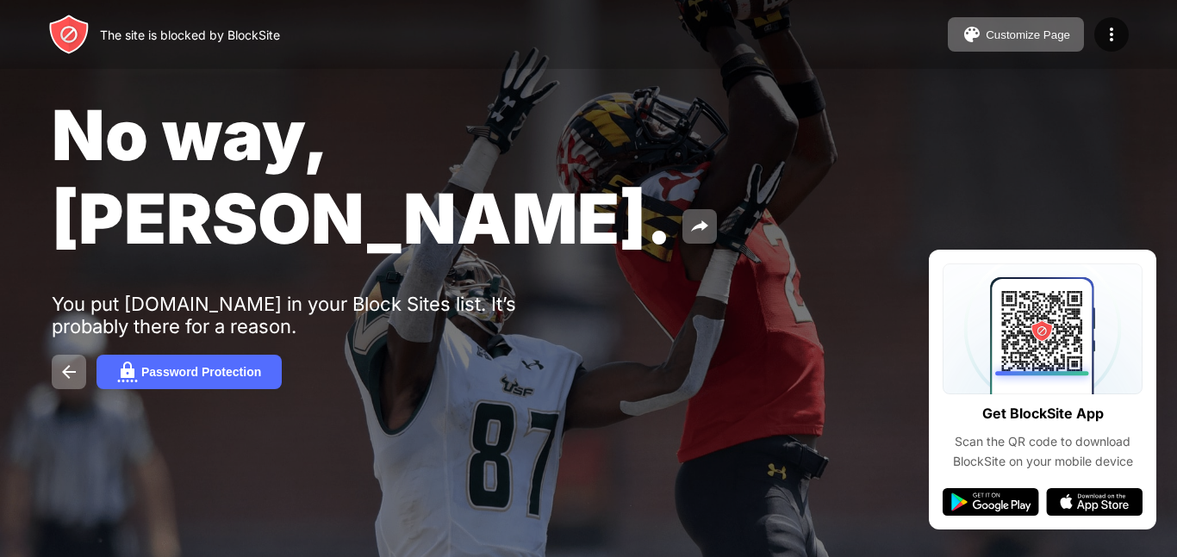
click at [1138, 262] on div "No way, Jose. You put instagram.com in your Block Sites list. It’s probably the…" at bounding box center [588, 241] width 1177 height 482
click at [966, 503] on img at bounding box center [990, 502] width 96 height 28
click at [169, 365] on div "Password Protection" at bounding box center [201, 372] width 120 height 14
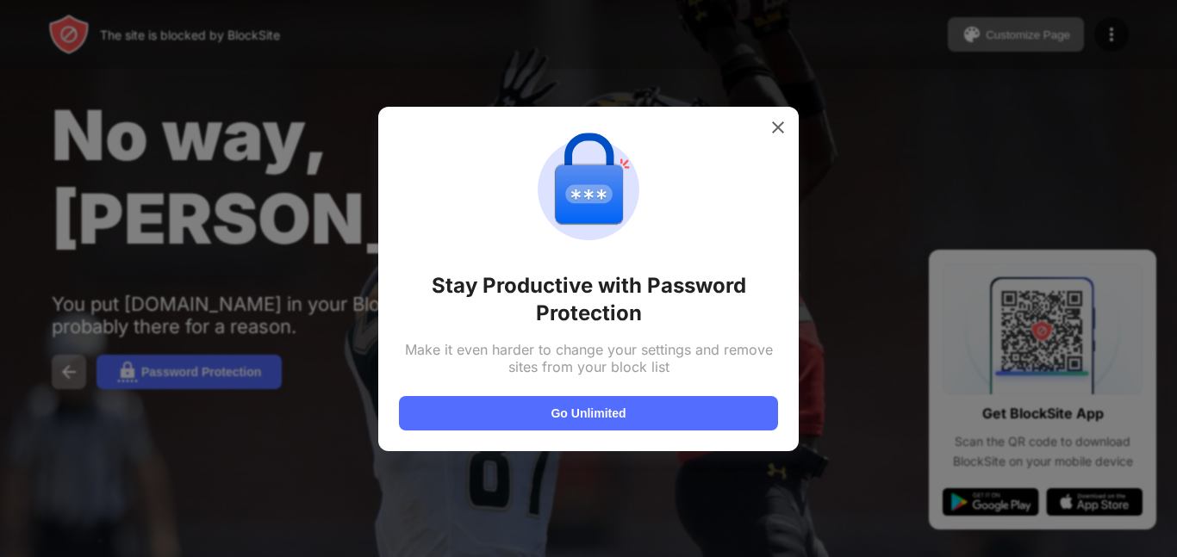
click at [482, 348] on div "Make it even harder to change your settings and remove sites from your block li…" at bounding box center [588, 358] width 379 height 34
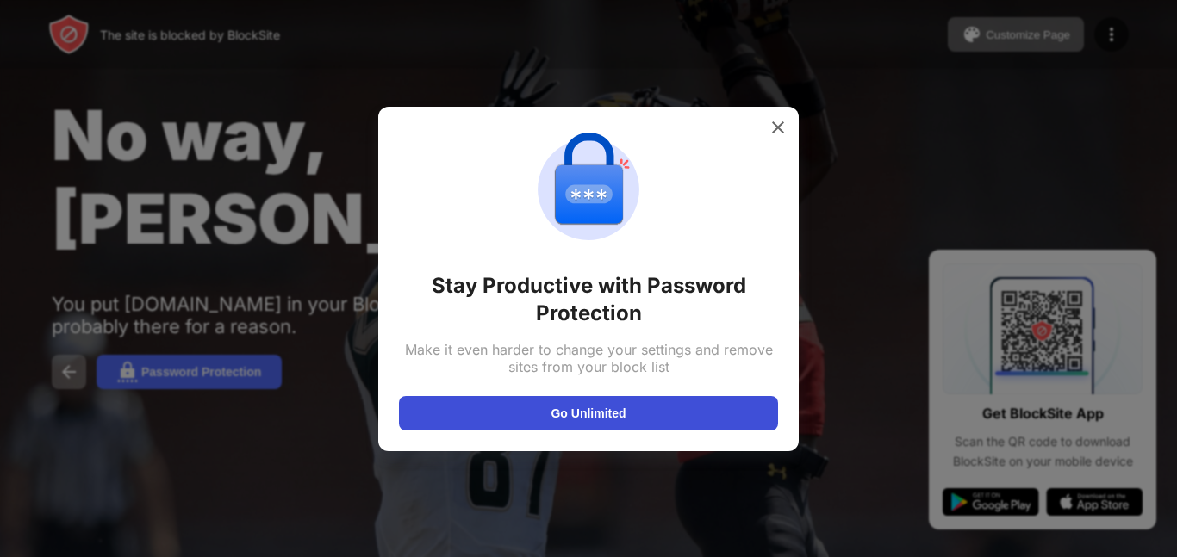
click at [610, 413] on button "Go Unlimited" at bounding box center [588, 413] width 379 height 34
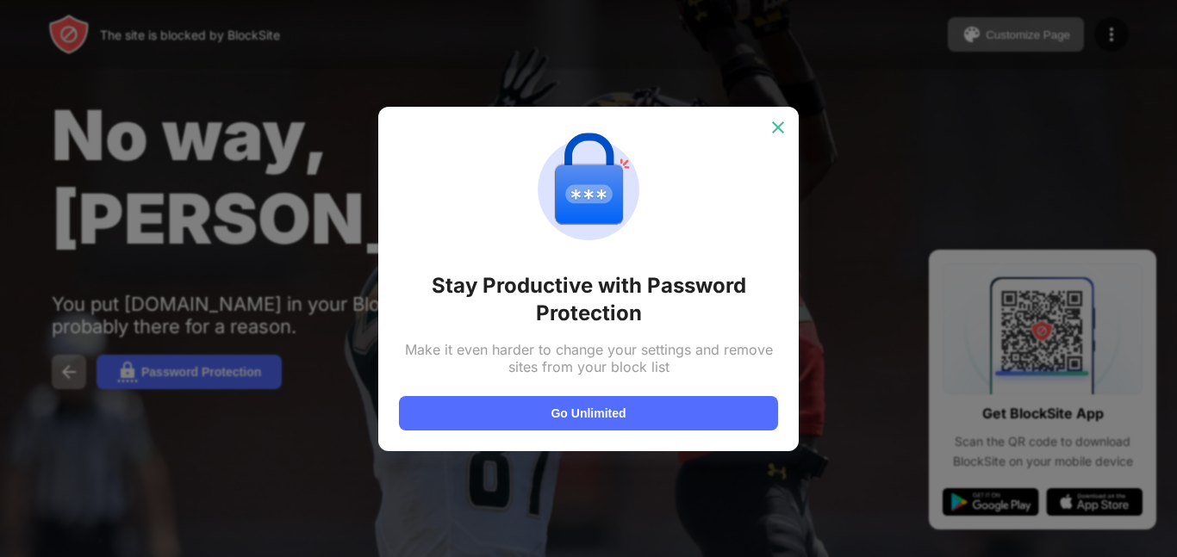
click at [774, 126] on img at bounding box center [777, 127] width 17 height 17
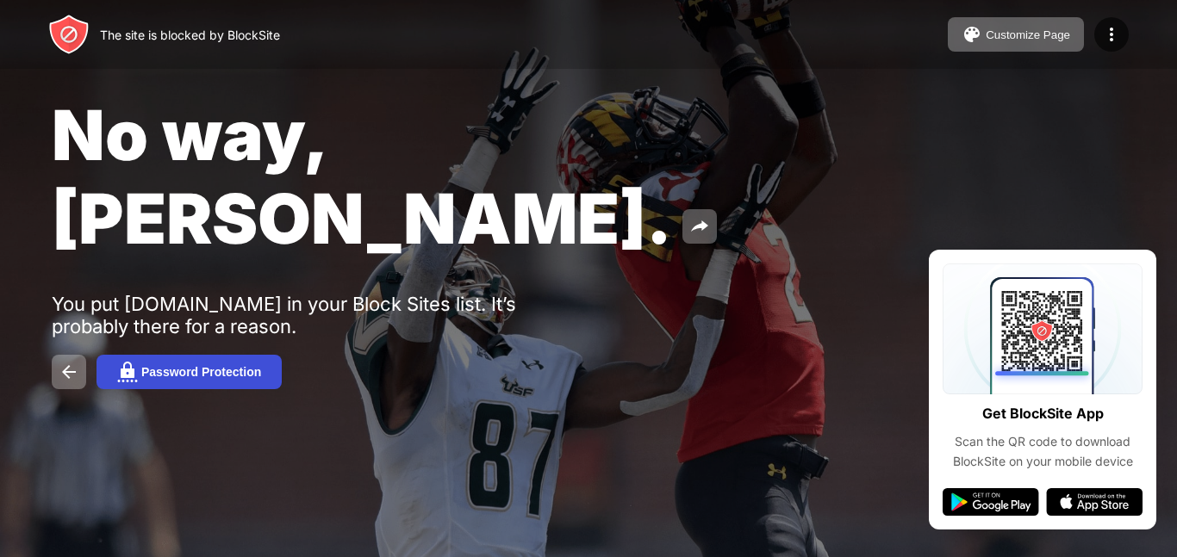
click at [167, 355] on button "Password Protection" at bounding box center [188, 372] width 185 height 34
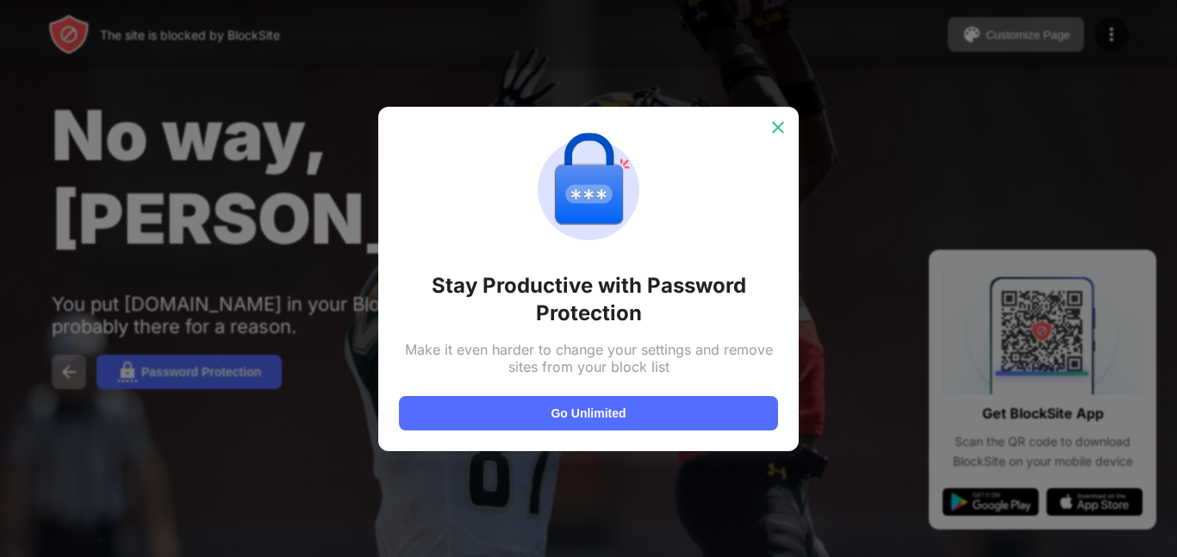
click at [779, 119] on img at bounding box center [777, 127] width 17 height 17
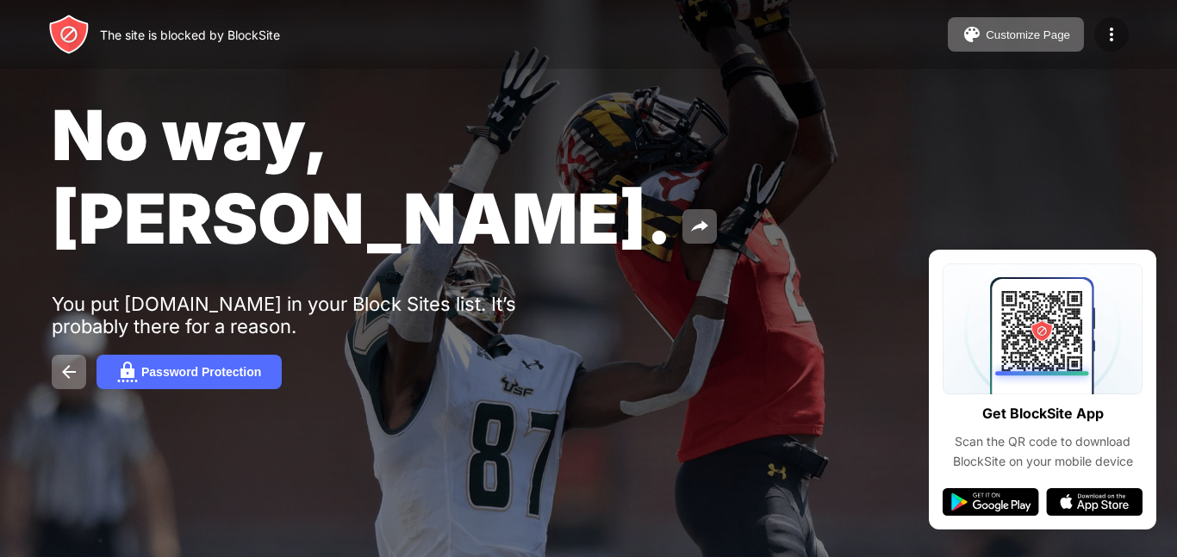
click at [1106, 25] on img at bounding box center [1111, 34] width 21 height 21
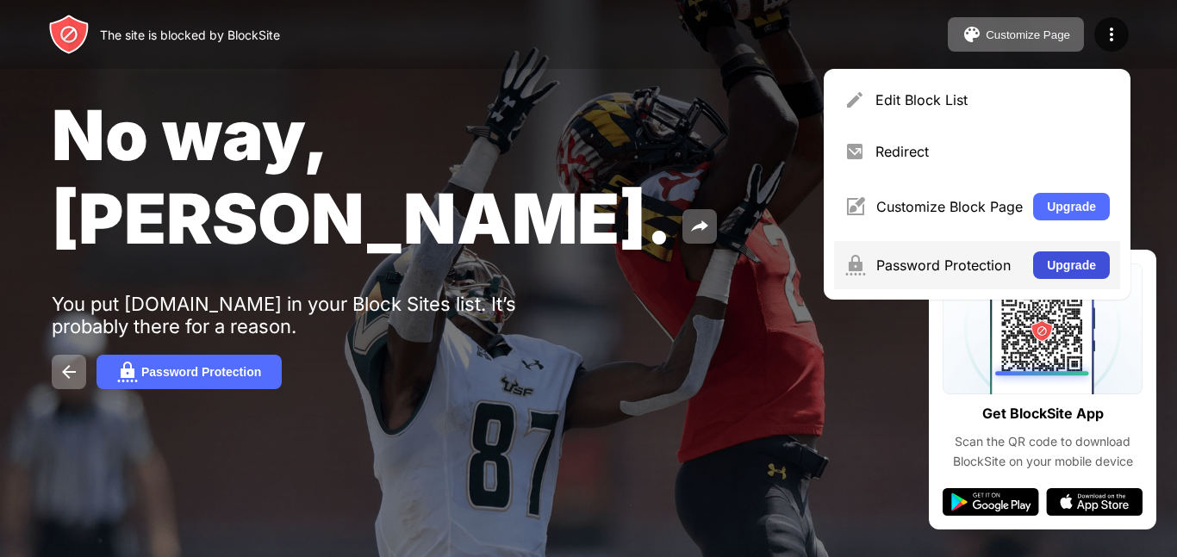
click at [1084, 258] on button "Upgrade" at bounding box center [1071, 266] width 77 height 28
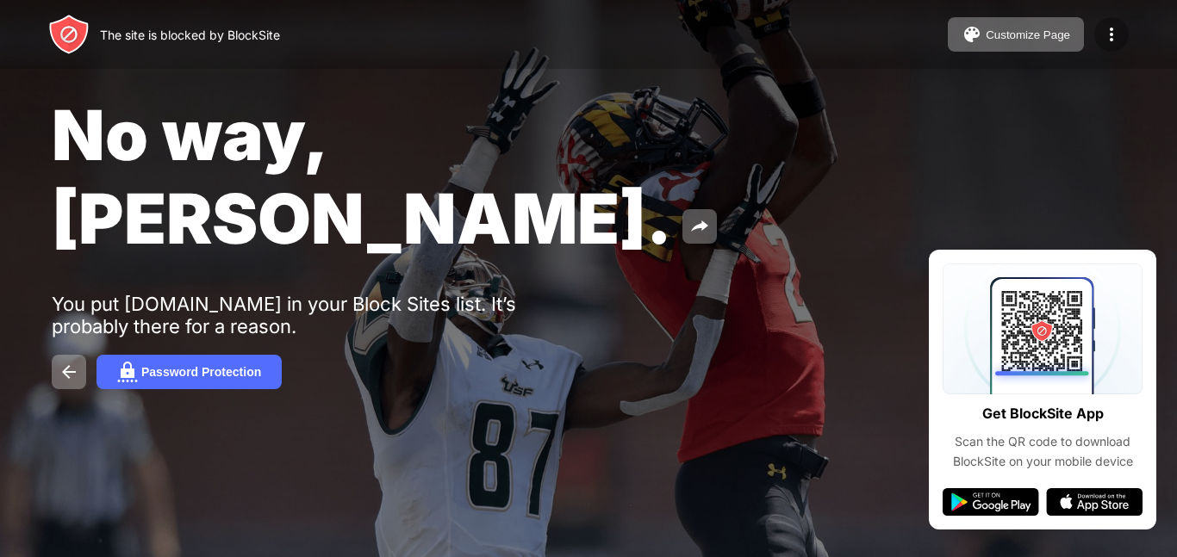
click at [1110, 35] on img at bounding box center [1111, 34] width 21 height 21
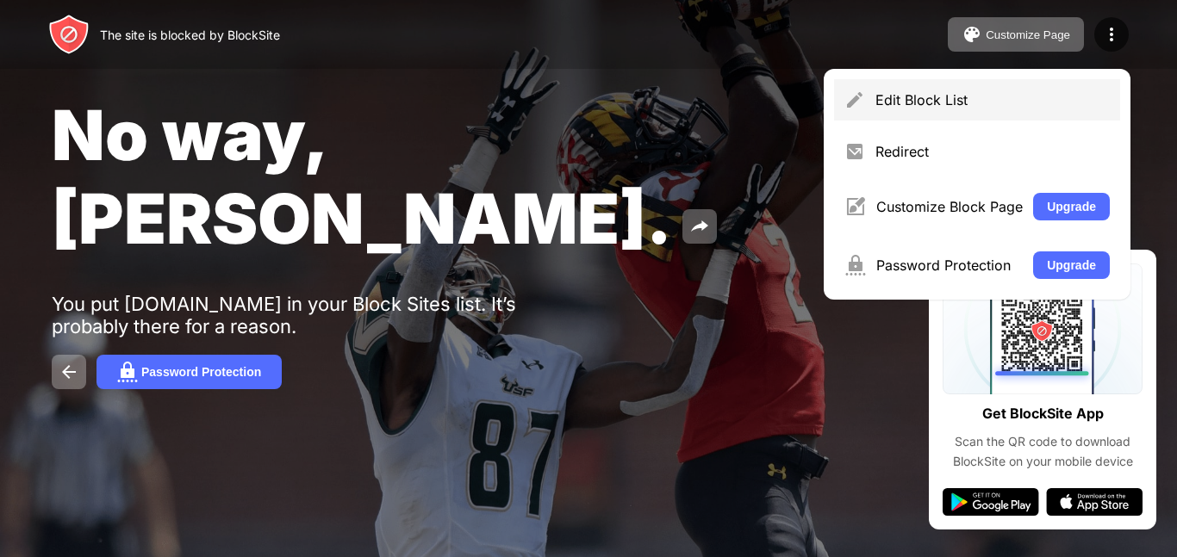
click at [1077, 103] on div "Edit Block List" at bounding box center [992, 99] width 234 height 17
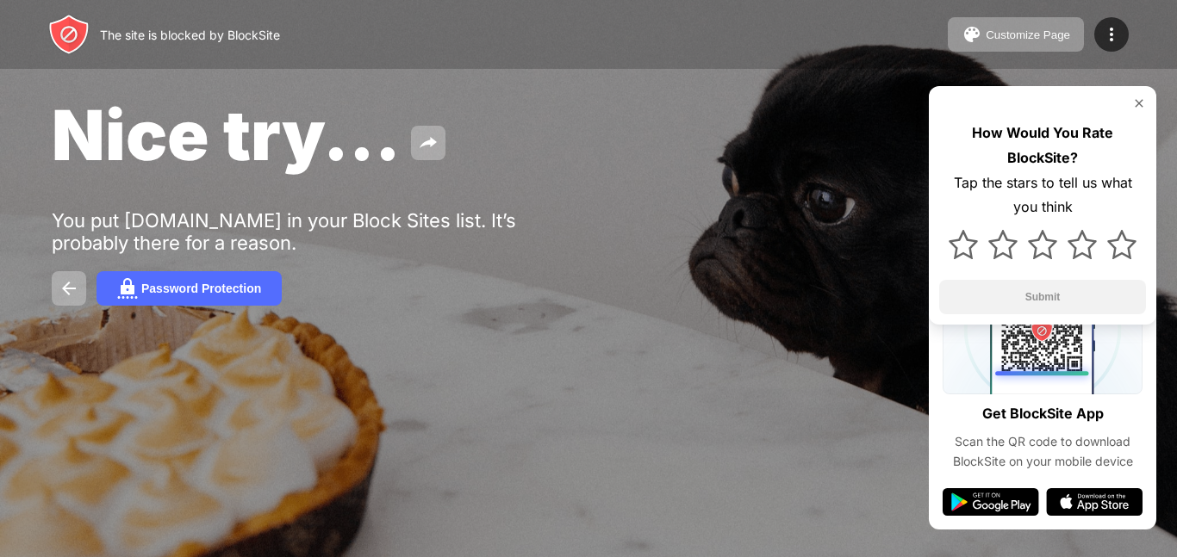
click at [1142, 106] on img at bounding box center [1139, 103] width 14 height 14
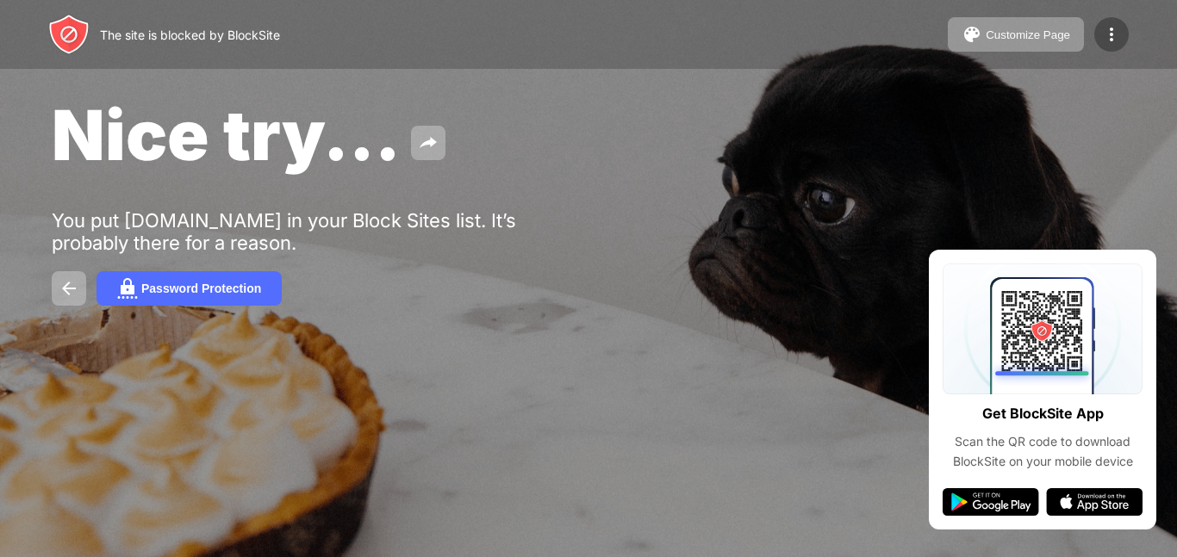
click at [1100, 34] on div at bounding box center [1111, 34] width 34 height 34
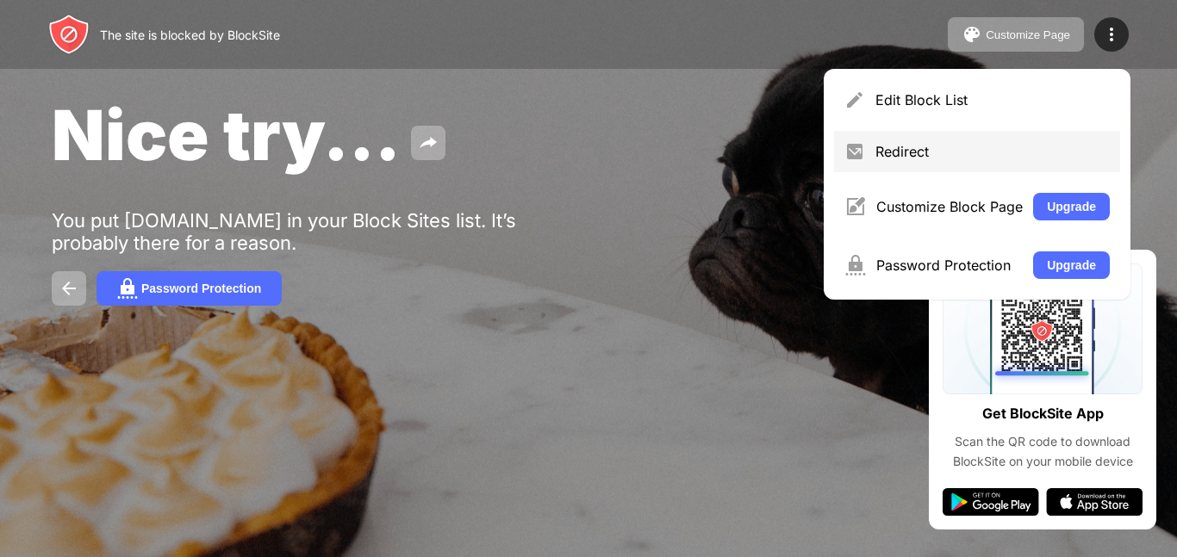
click at [1001, 147] on div "Redirect" at bounding box center [992, 151] width 234 height 17
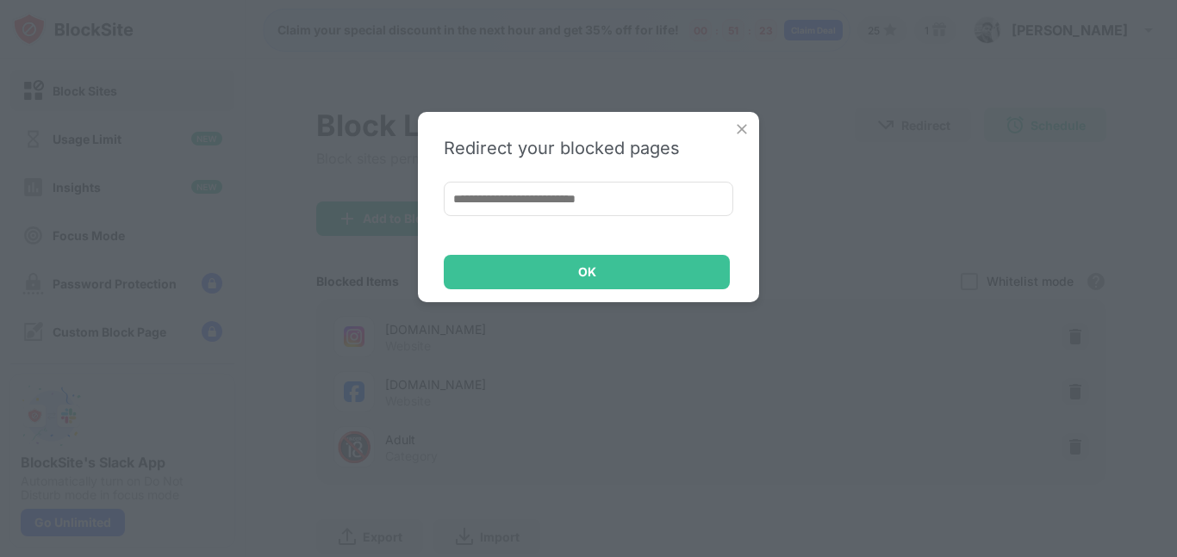
click at [749, 130] on img at bounding box center [741, 129] width 17 height 17
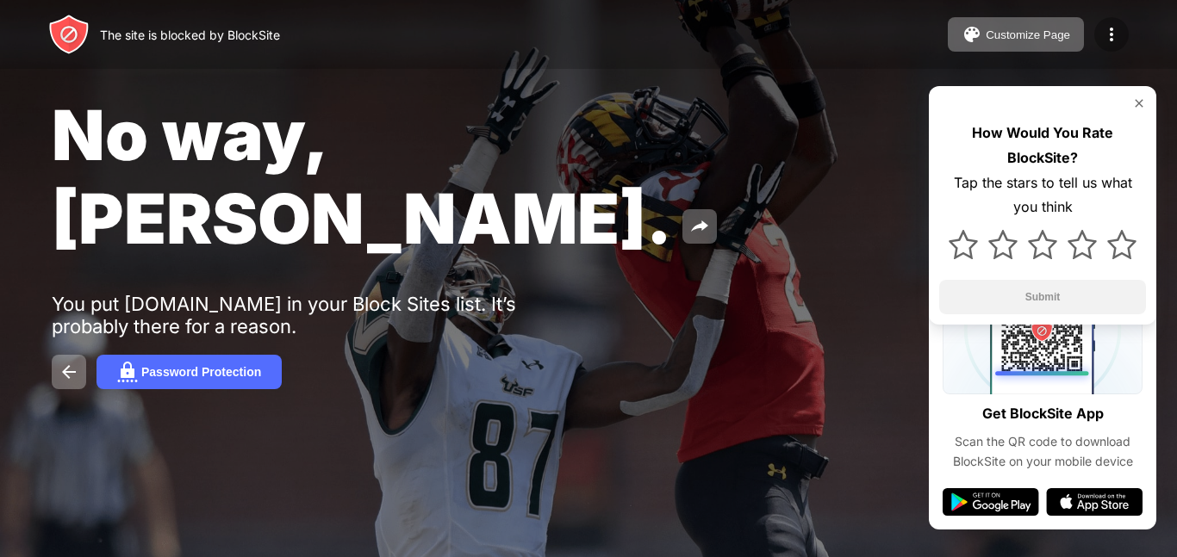
click at [1116, 28] on img at bounding box center [1111, 34] width 21 height 21
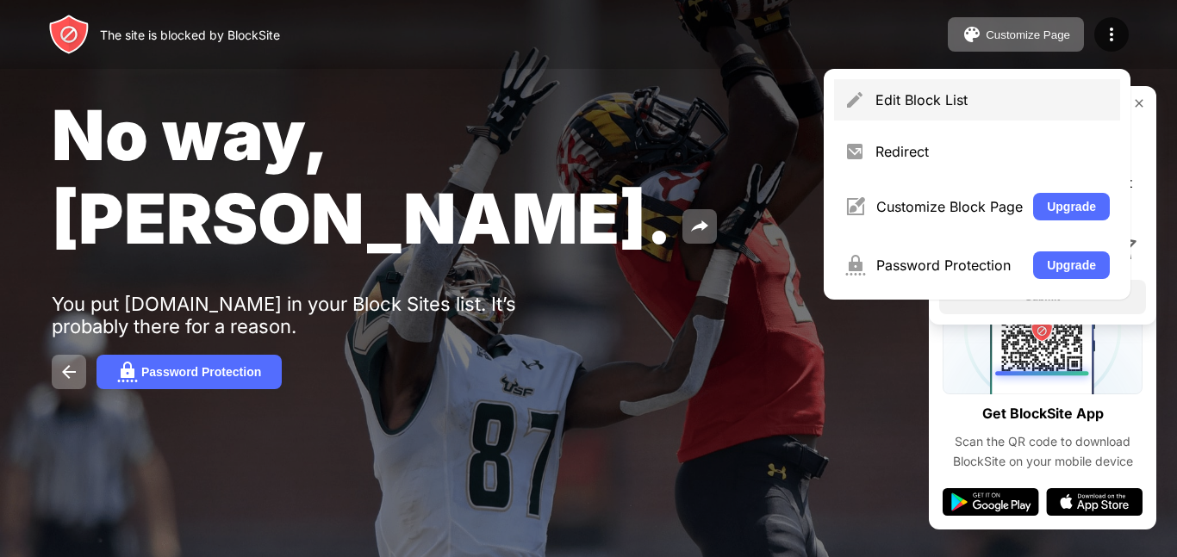
click at [939, 106] on div "Edit Block List" at bounding box center [992, 99] width 234 height 17
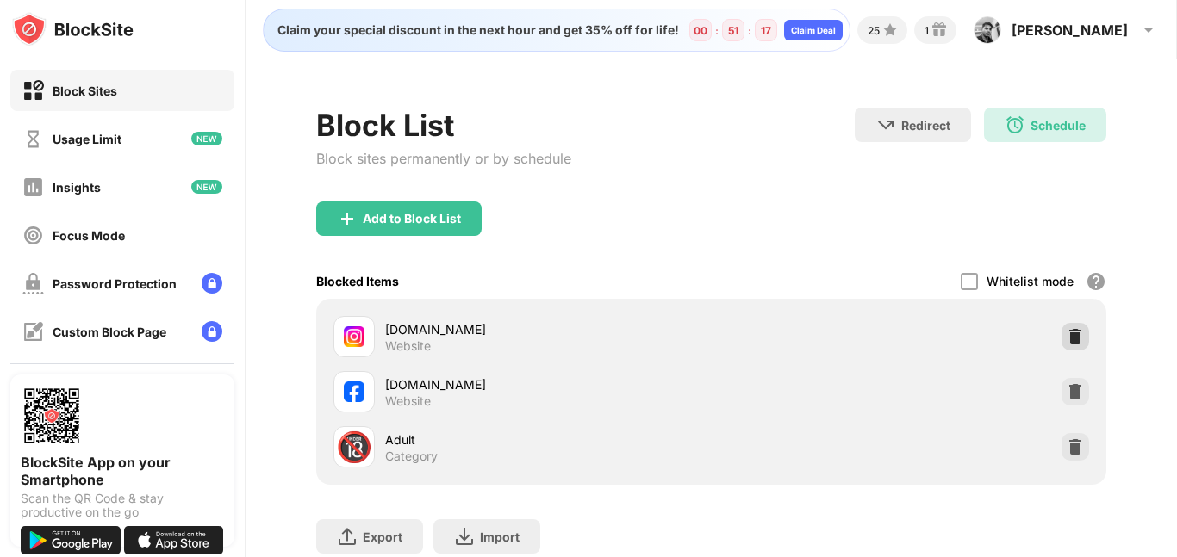
click at [1063, 345] on div at bounding box center [1075, 337] width 28 height 28
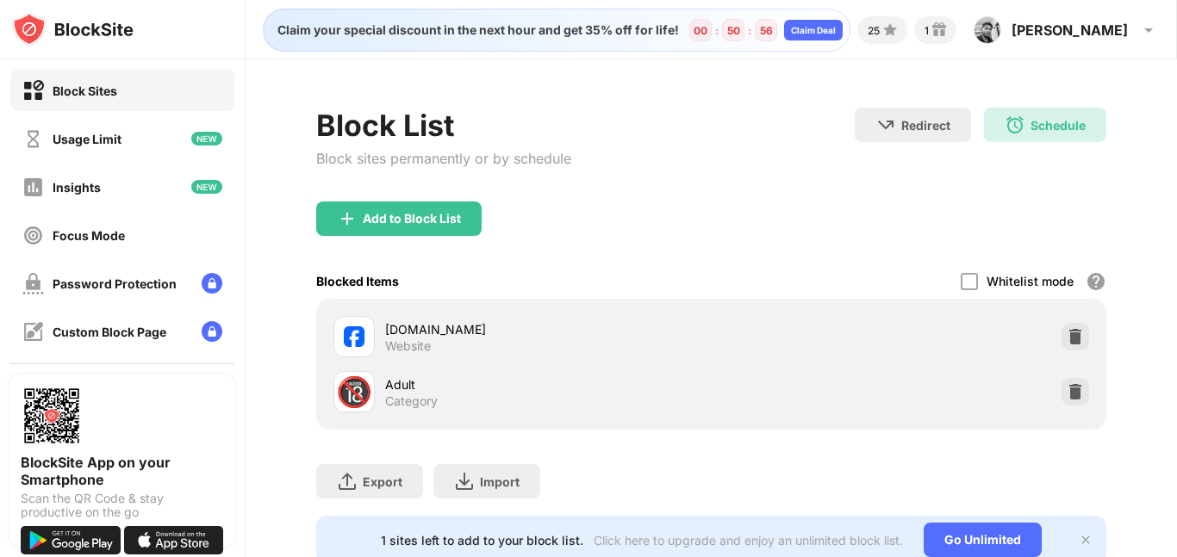
click at [389, 190] on div "Block List Block sites permanently or by schedule" at bounding box center [443, 155] width 255 height 94
click at [396, 227] on div "Add to Block List" at bounding box center [398, 219] width 165 height 34
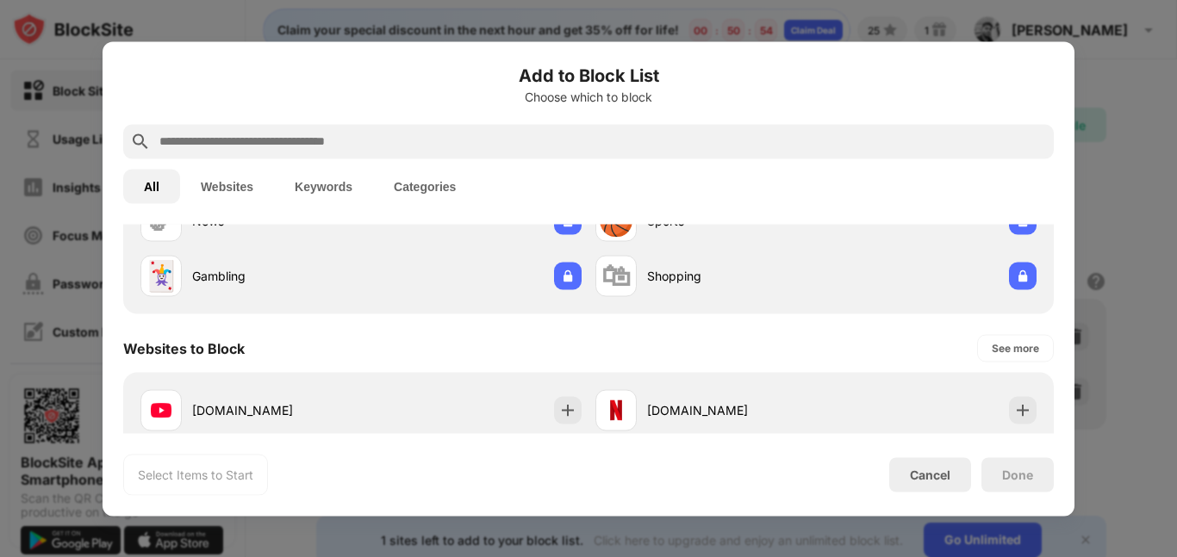
scroll to position [183, 0]
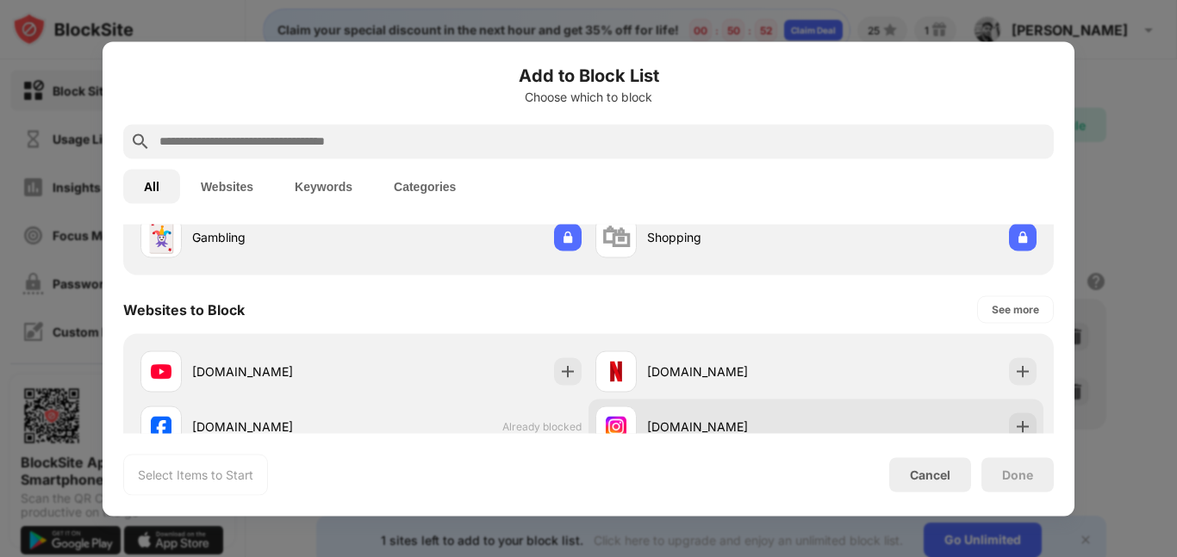
click at [973, 420] on div "instagram.com" at bounding box center [815, 426] width 455 height 55
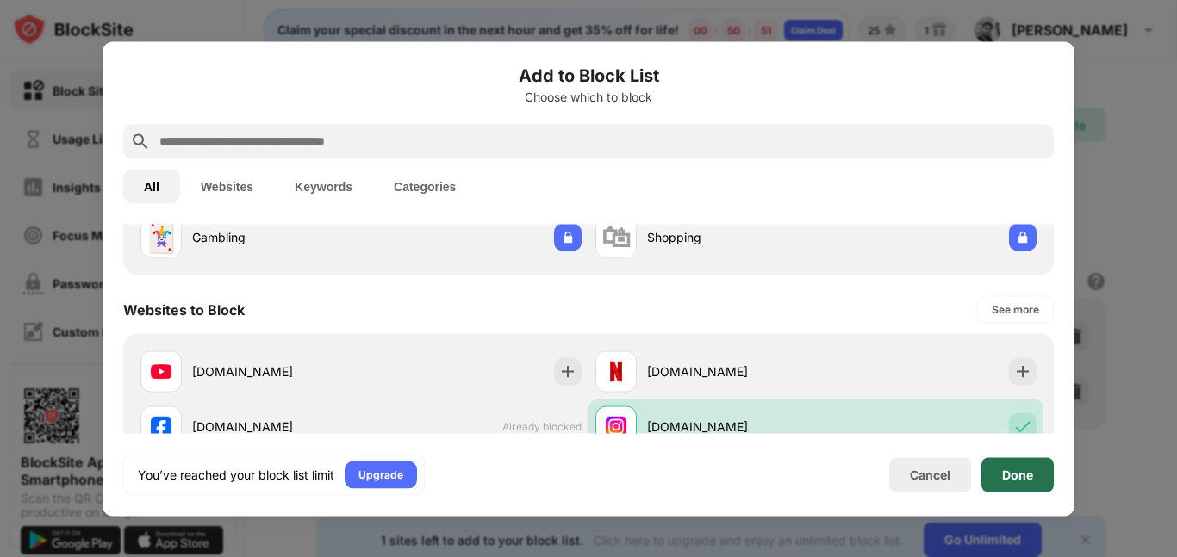
click at [1035, 476] on div "Done" at bounding box center [1017, 474] width 72 height 34
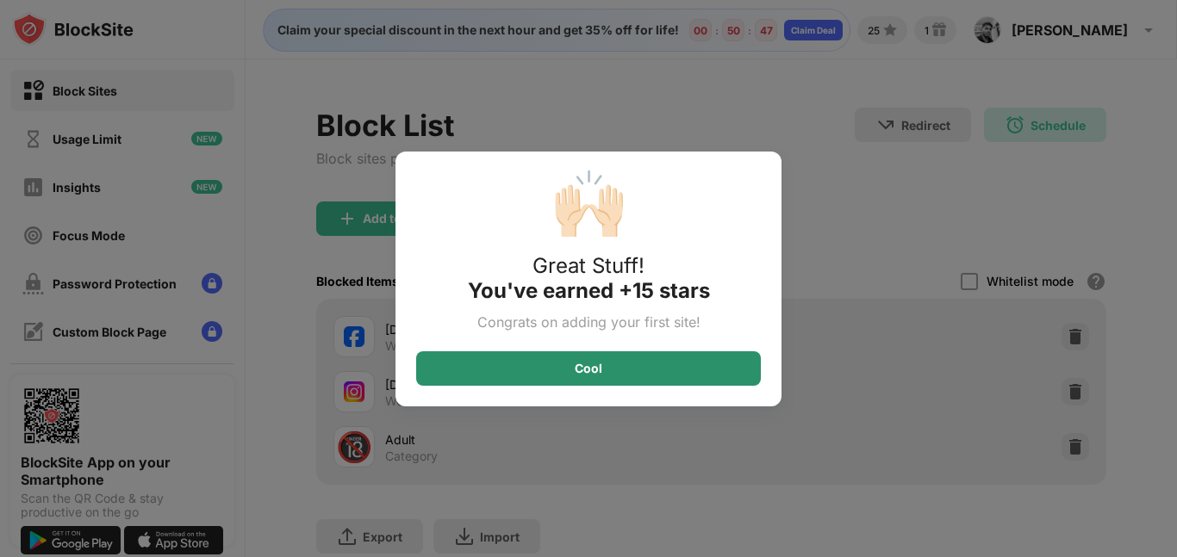
click at [632, 357] on div "Cool" at bounding box center [588, 368] width 345 height 34
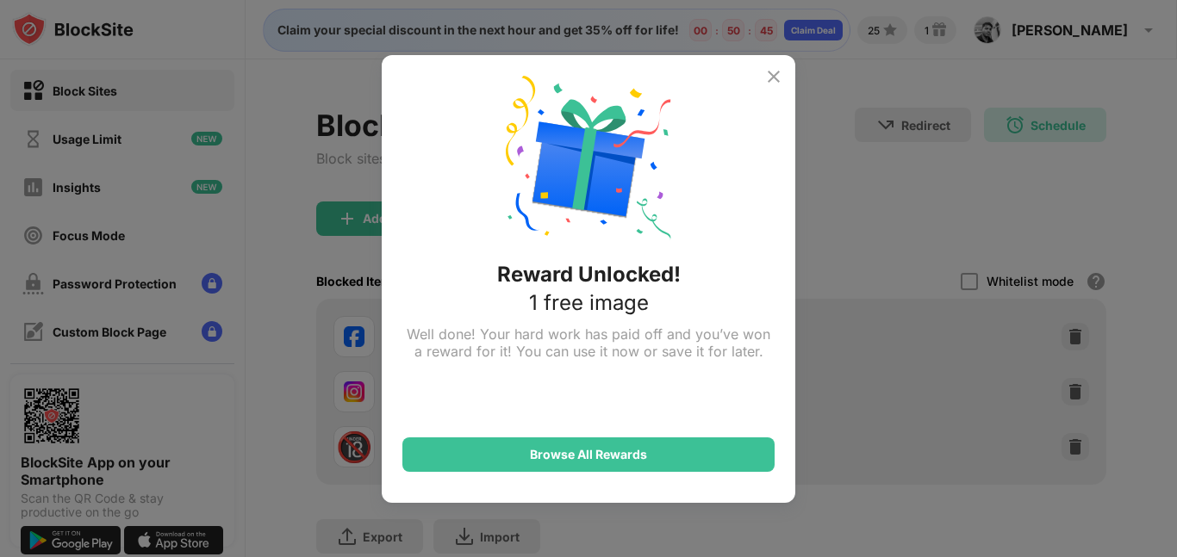
click at [770, 70] on img at bounding box center [773, 76] width 21 height 21
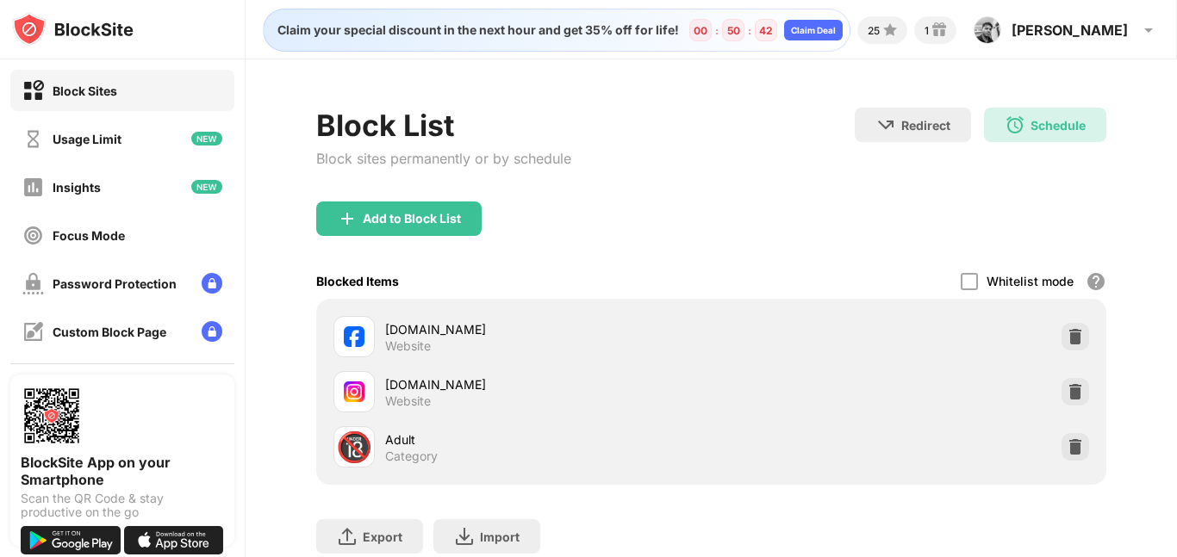
click at [119, 214] on div "Block Sites Usage Limit Insights Focus Mode Password Protection Custom Block Pa…" at bounding box center [122, 259] width 245 height 400
click at [109, 233] on div "Focus Mode" at bounding box center [89, 235] width 72 height 15
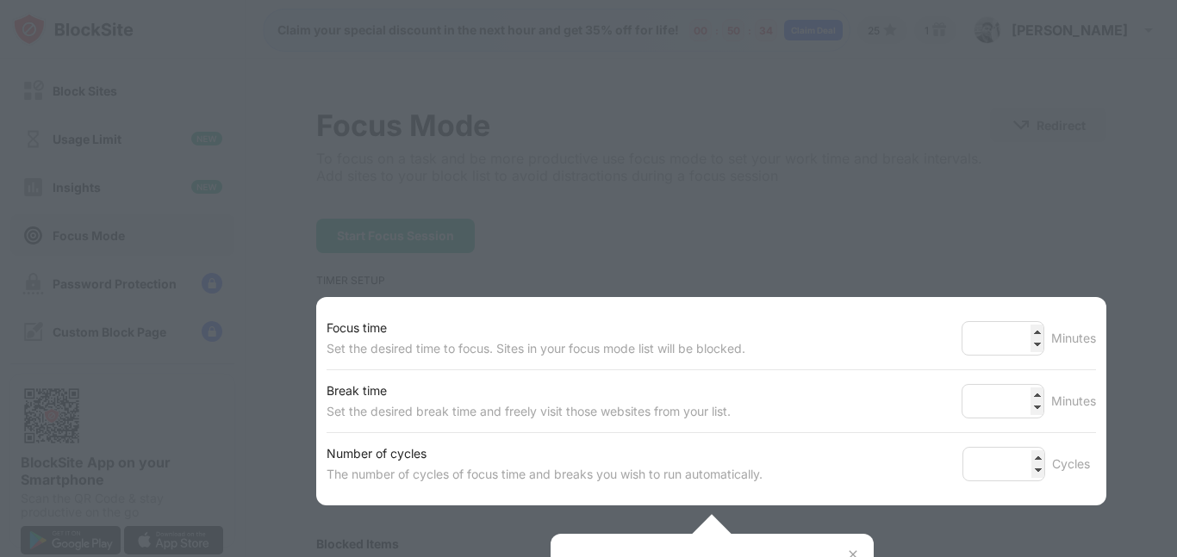
click at [821, 217] on div at bounding box center [588, 278] width 1177 height 557
click at [1034, 505] on div "Focus time Set the desired time to focus. Sites in your focus mode list will be…" at bounding box center [711, 401] width 790 height 208
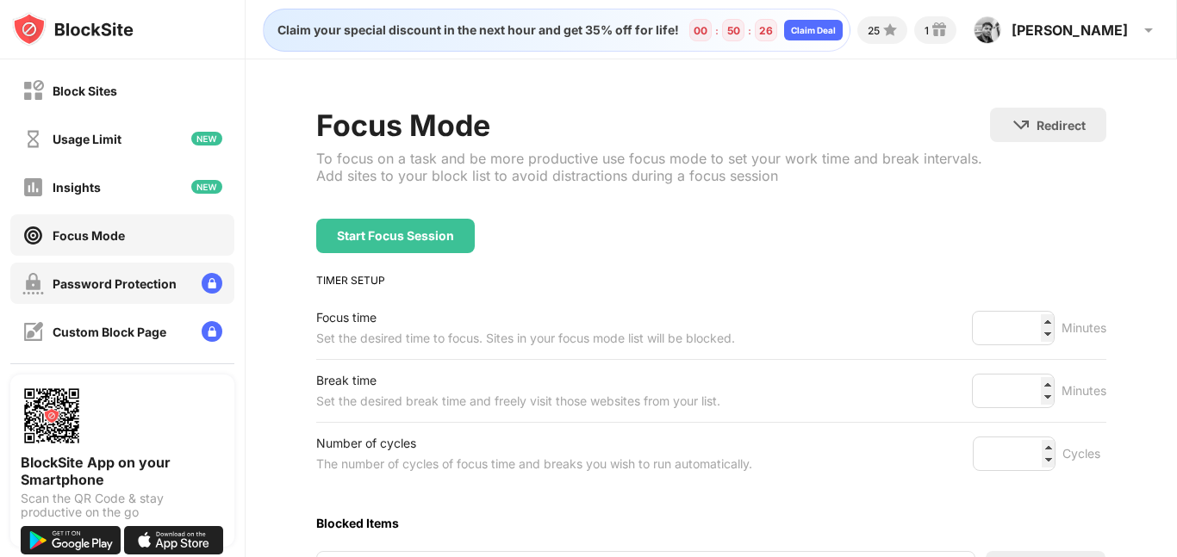
click at [131, 279] on div "Password Protection" at bounding box center [115, 284] width 124 height 15
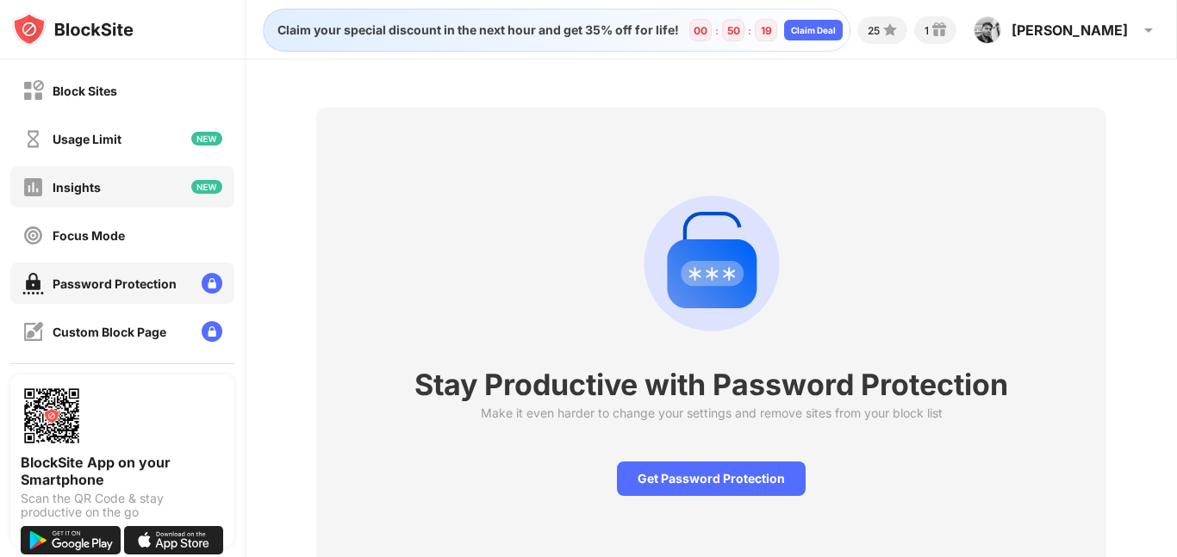
click at [77, 178] on div "Insights" at bounding box center [61, 188] width 78 height 22
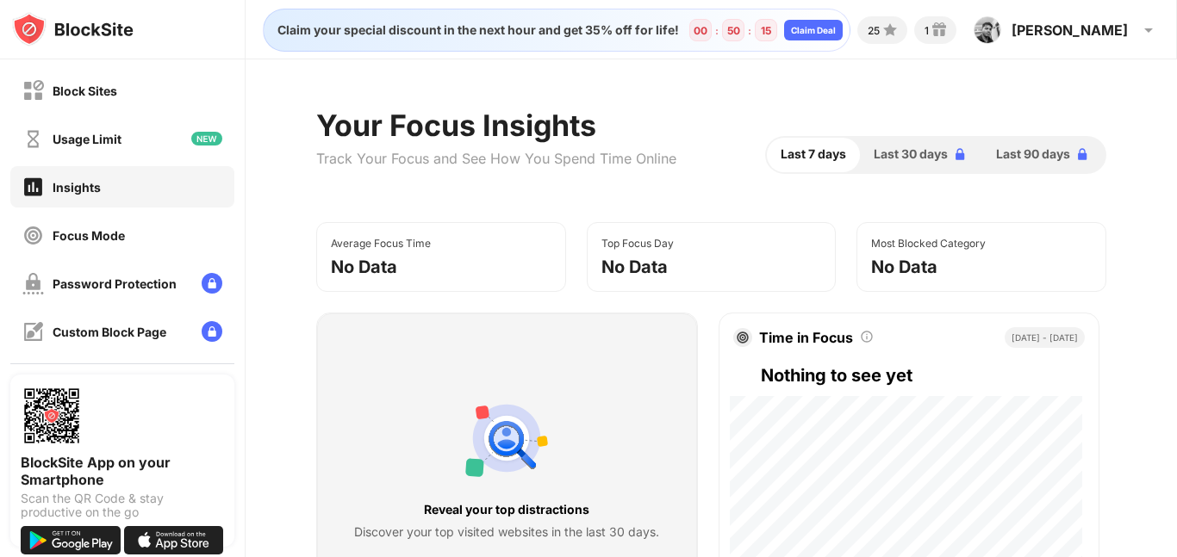
click at [109, 134] on div "Usage Limit" at bounding box center [87, 139] width 69 height 15
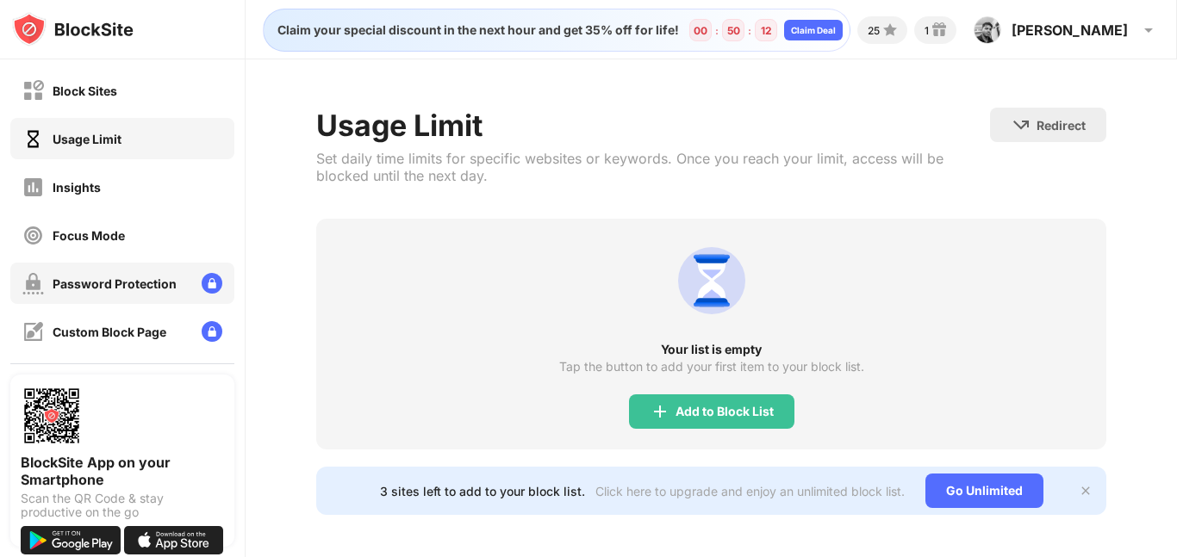
click at [108, 277] on div "Password Protection" at bounding box center [115, 284] width 124 height 15
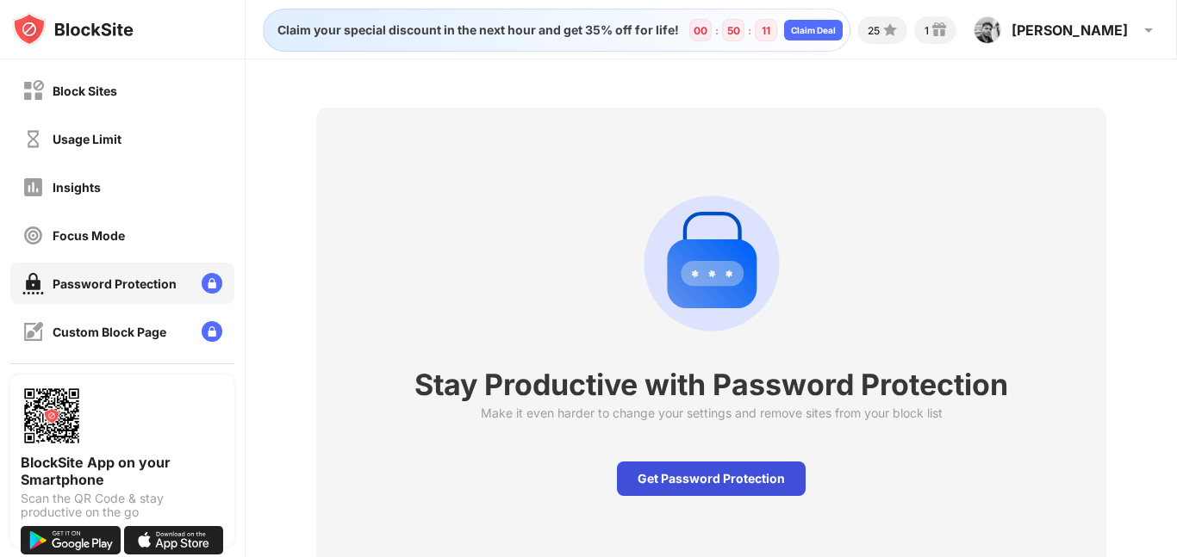
click at [722, 467] on div "Get Password Protection" at bounding box center [711, 479] width 189 height 34
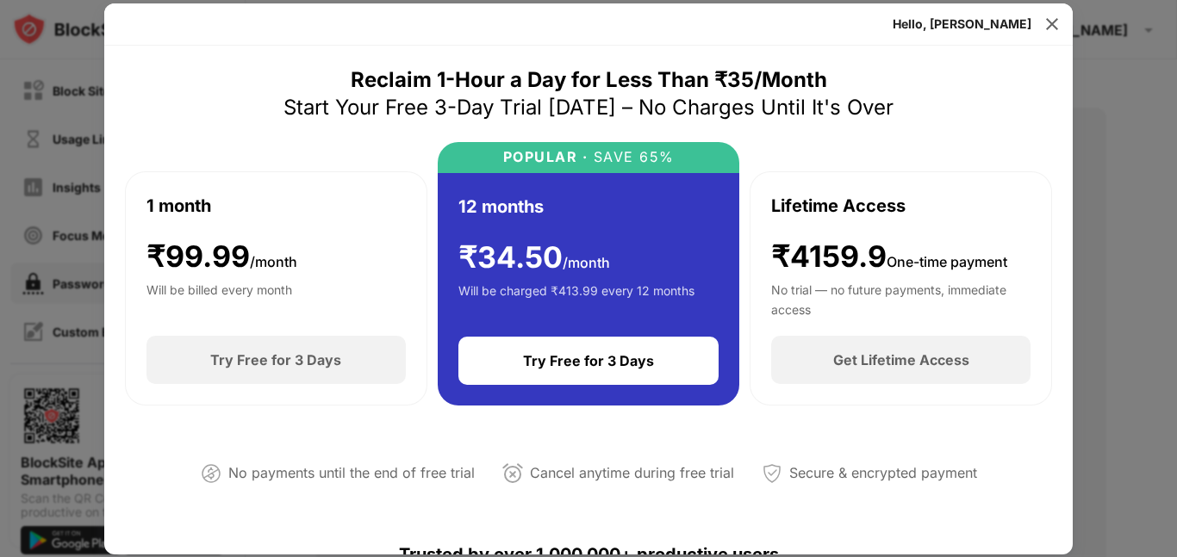
click at [229, 234] on div "1 month ₹ 99.99 /month Will be billed every month" at bounding box center [275, 254] width 259 height 123
click at [233, 315] on div "Will be billed every month" at bounding box center [219, 298] width 146 height 34
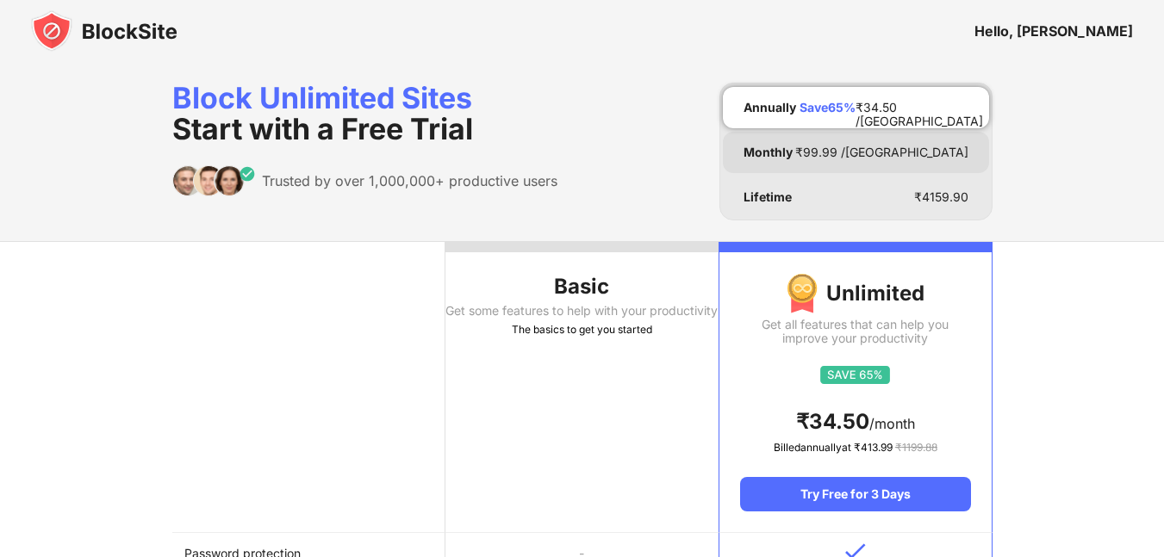
click at [948, 149] on div "₹ 99.99 /MO" at bounding box center [881, 153] width 173 height 14
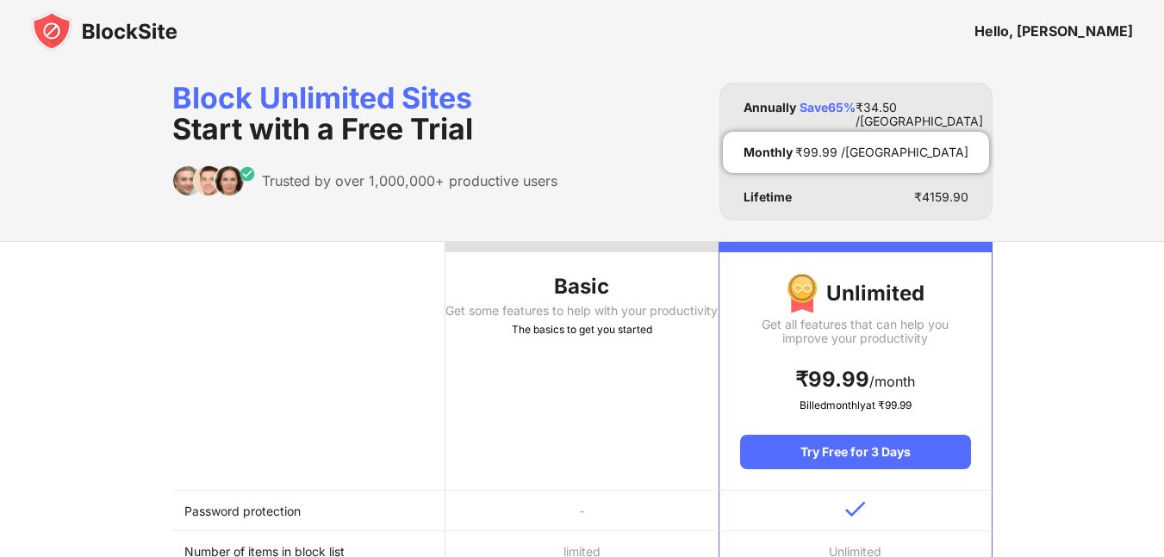
click at [561, 178] on div "Block Unlimited Sites Start with a Free Trial Trusted by over 1,000,000+ produc…" at bounding box center [582, 152] width 820 height 138
click at [1091, 39] on div "Hello, [PERSON_NAME]" at bounding box center [1053, 30] width 159 height 17
click at [836, 90] on div "Annually Save 65 % ₹ 34.50 /[GEOGRAPHIC_DATA]" at bounding box center [856, 107] width 266 height 41
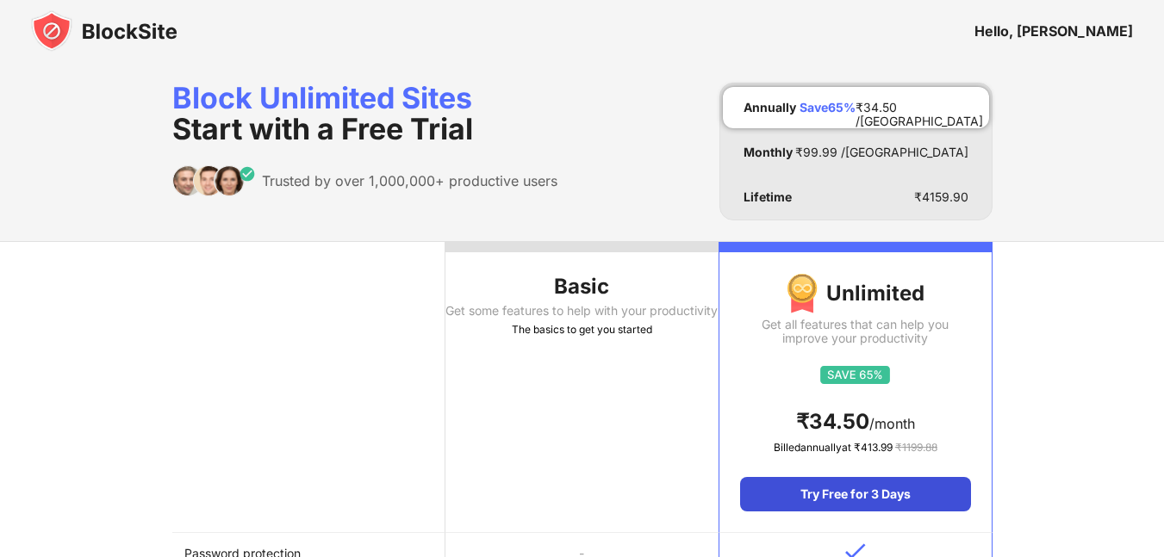
click at [842, 482] on div "Try Free for 3 Days" at bounding box center [855, 494] width 230 height 34
